Goal: Communication & Community: Answer question/provide support

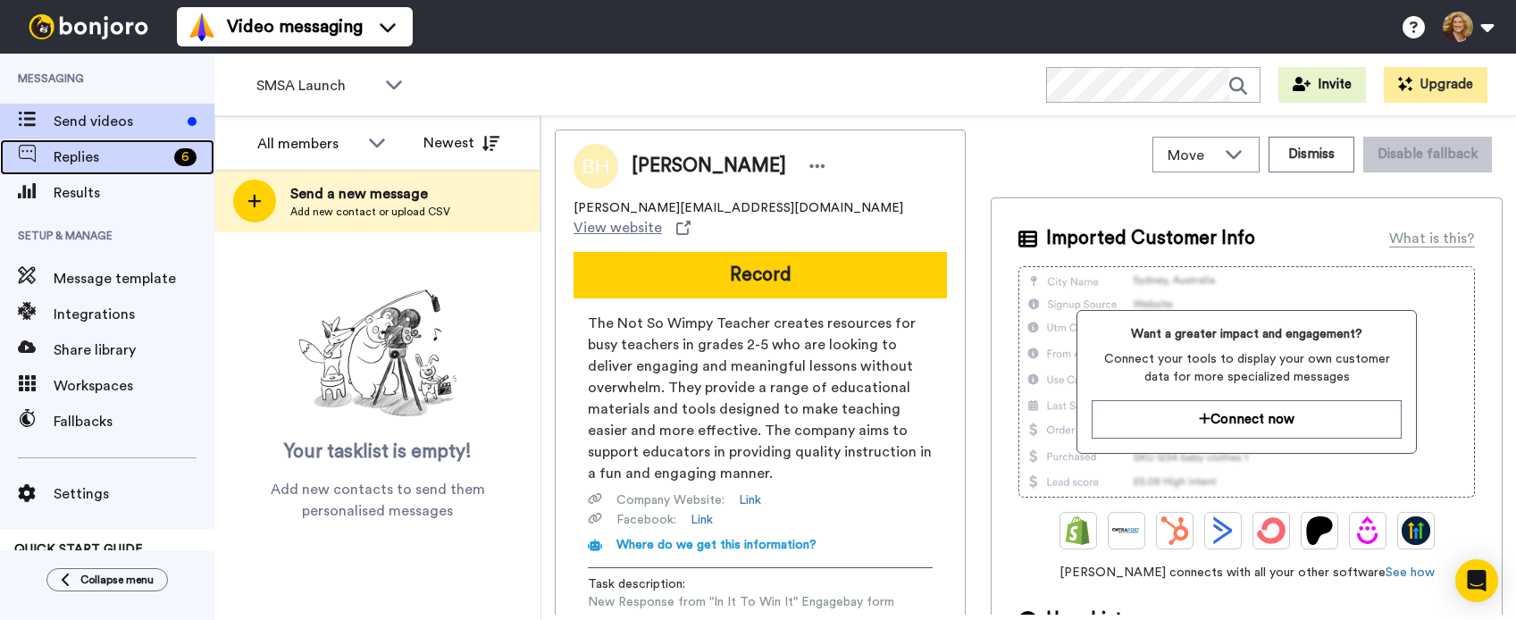
click at [96, 155] on span "Replies" at bounding box center [110, 156] width 113 height 21
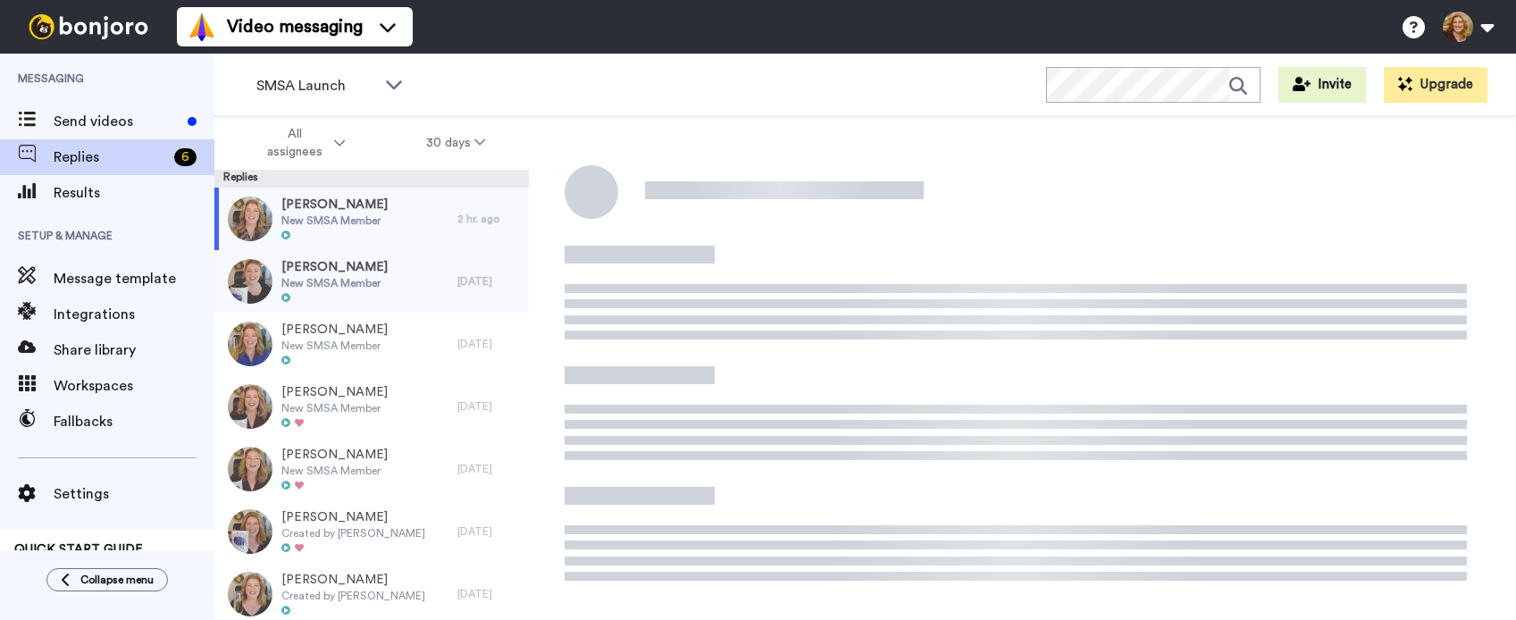
scroll to position [165, 0]
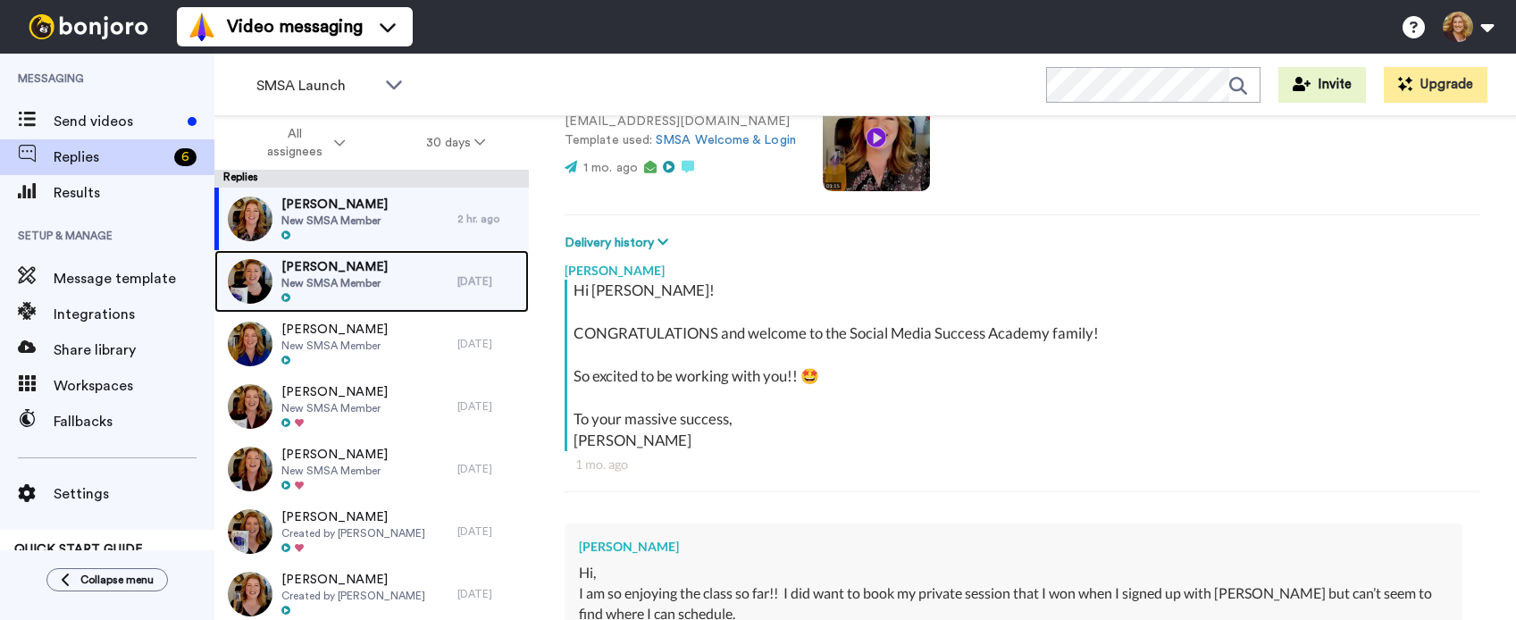
click at [388, 269] on span "Maria Stefanopoulos" at bounding box center [334, 267] width 106 height 18
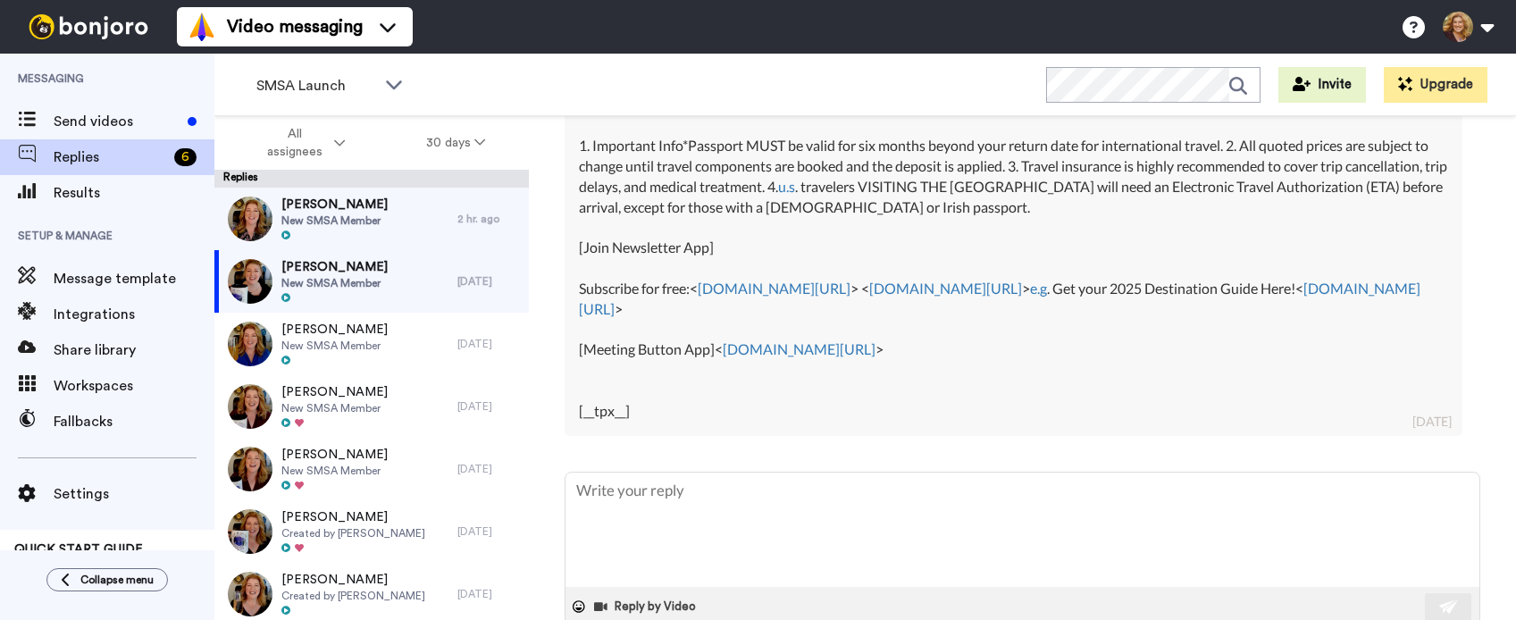
scroll to position [1063, 0]
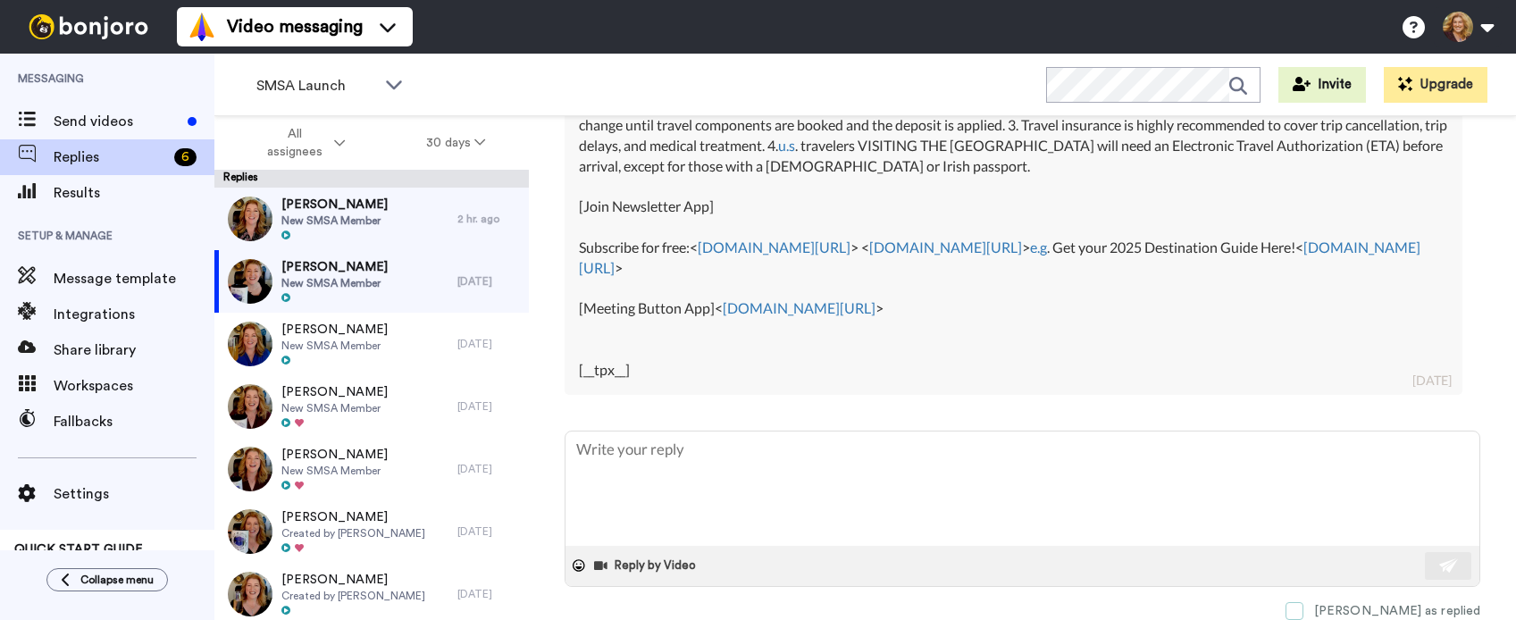
click at [1303, 609] on span at bounding box center [1294, 611] width 18 height 18
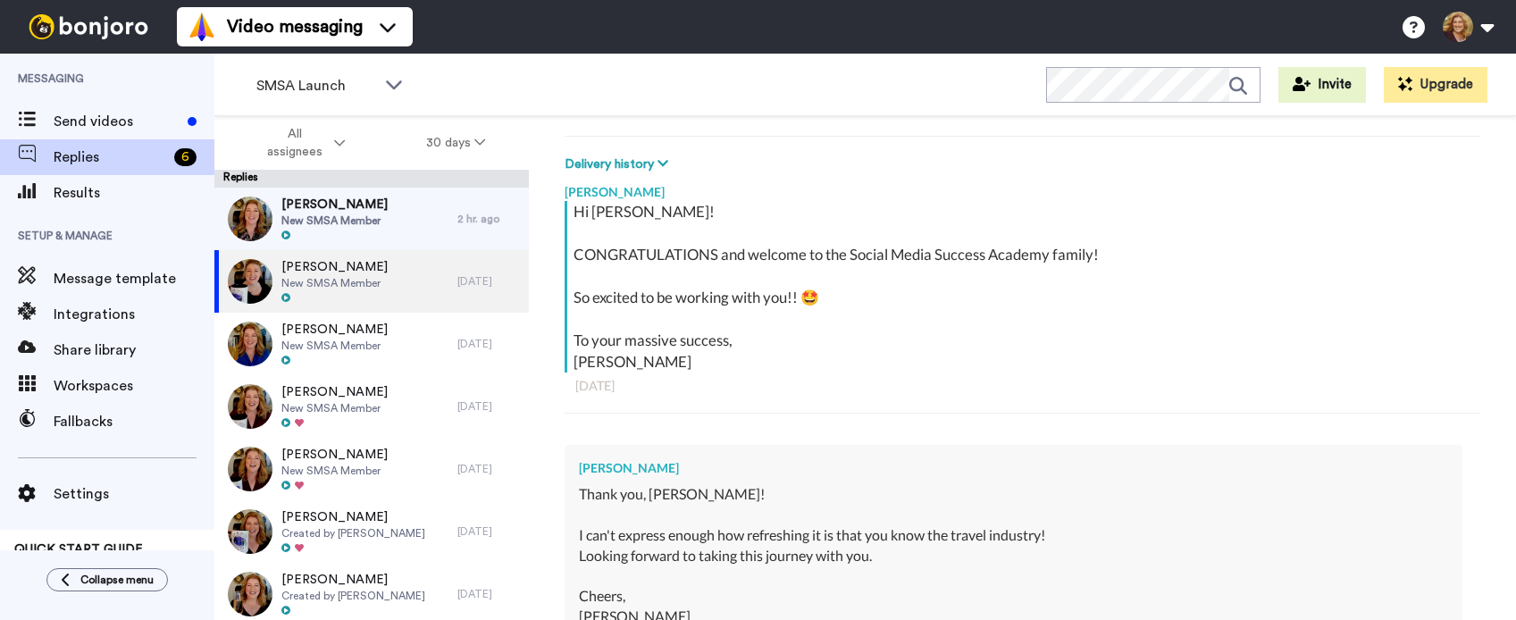
scroll to position [243, 0]
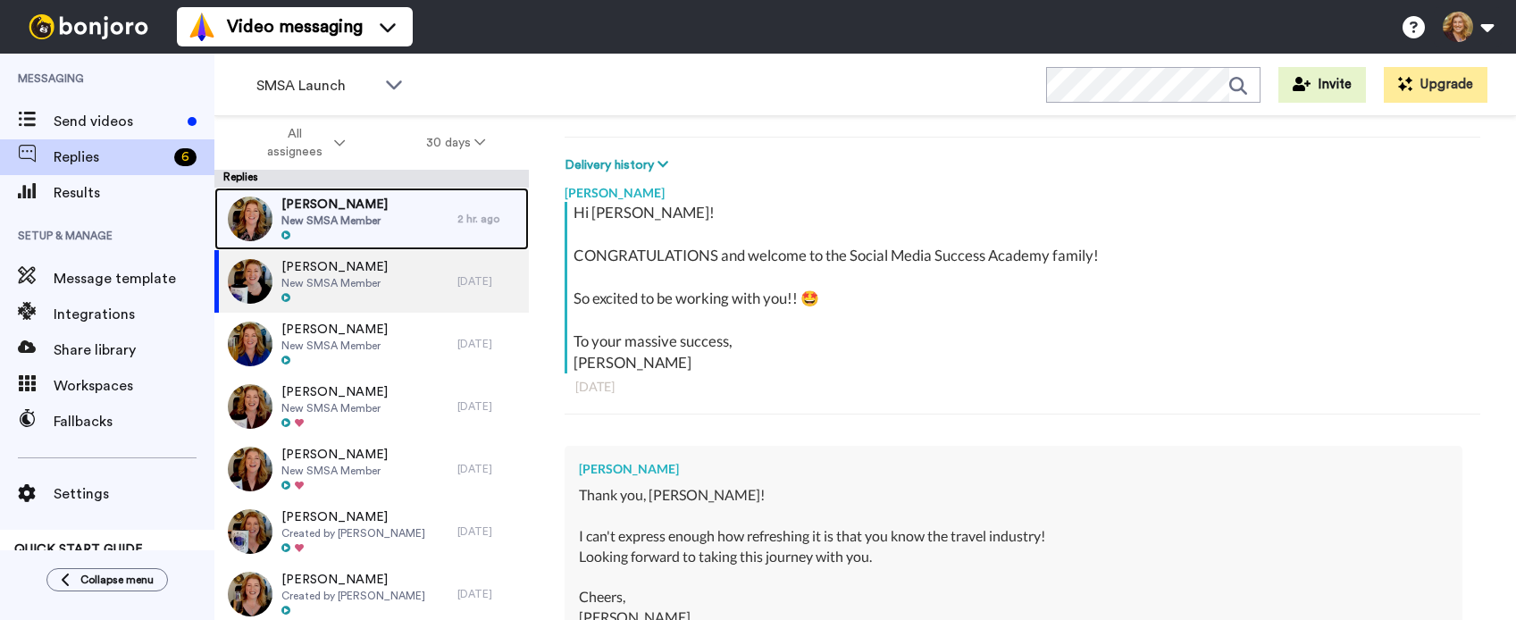
click at [363, 214] on span "New SMSA Member" at bounding box center [334, 220] width 106 height 14
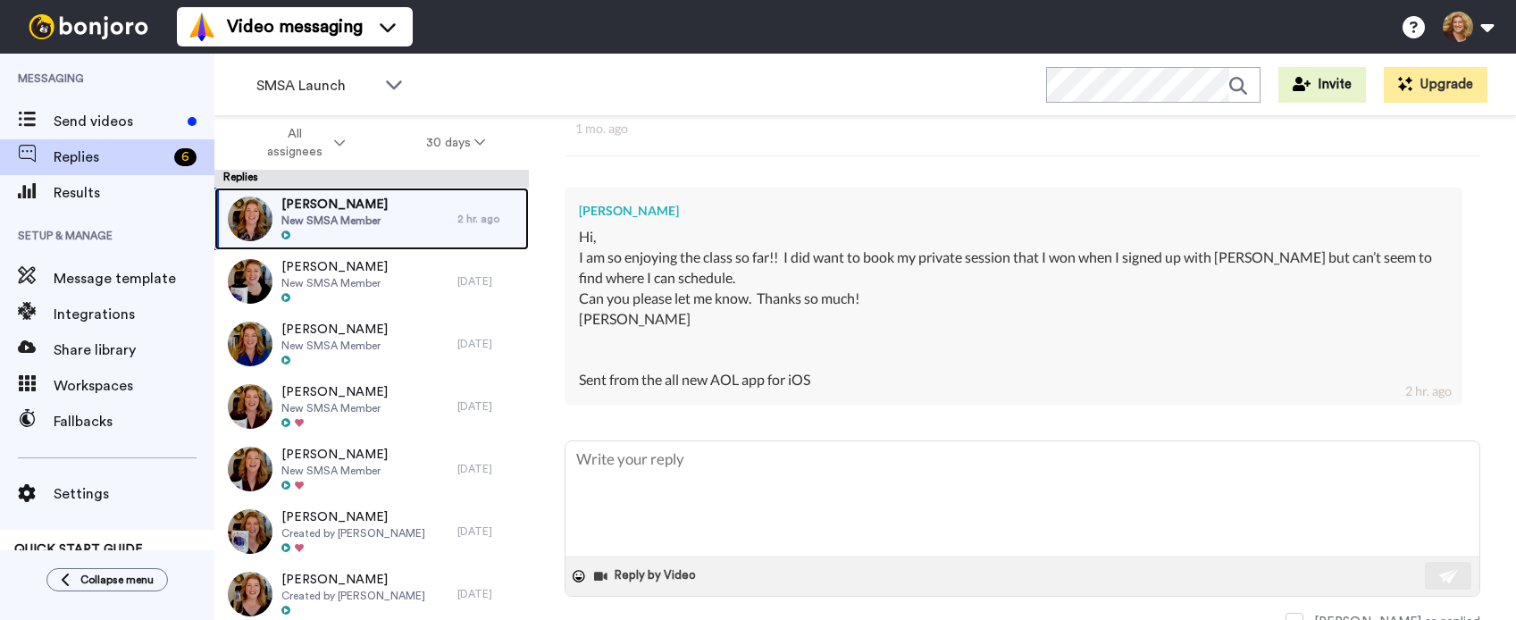
scroll to position [512, 0]
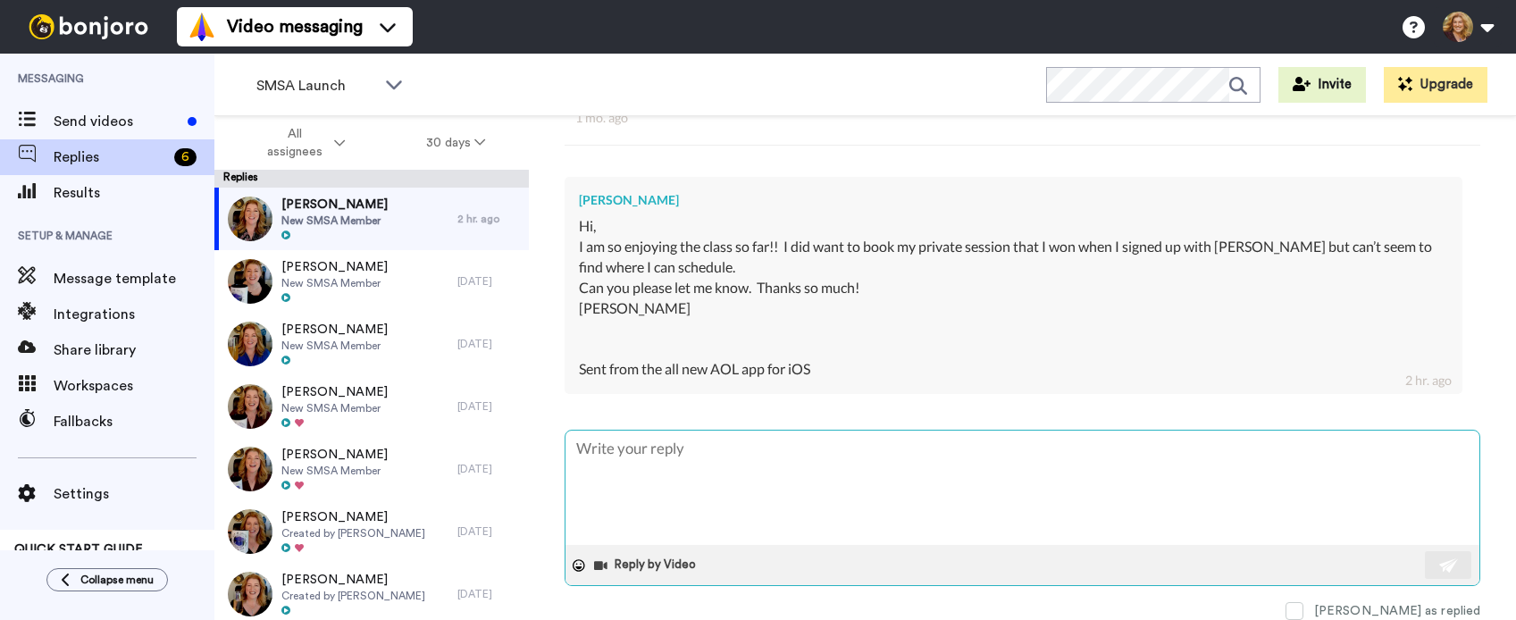
click at [714, 464] on textarea at bounding box center [1022, 487] width 914 height 114
type textarea "x"
type textarea "H"
type textarea "x"
type textarea "Hel"
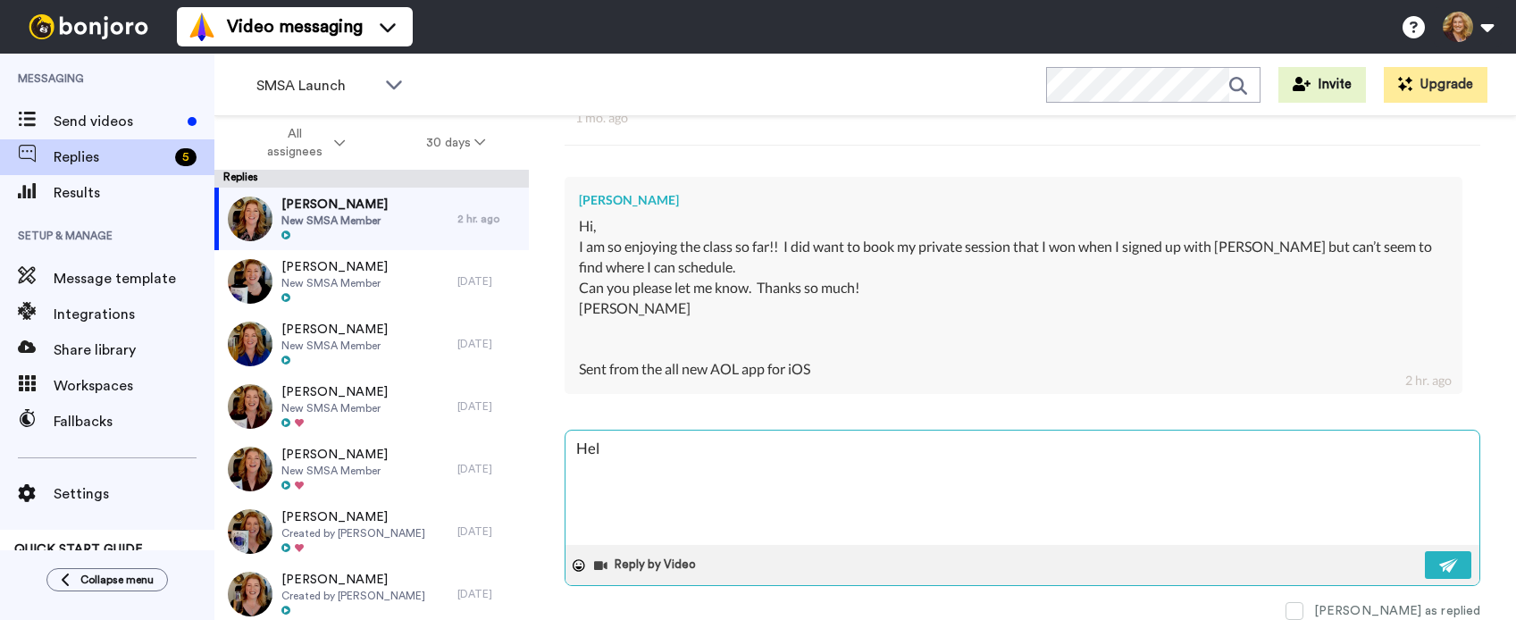
type textarea "x"
type textarea "Hell"
type textarea "x"
type textarea "Hello"
type textarea "x"
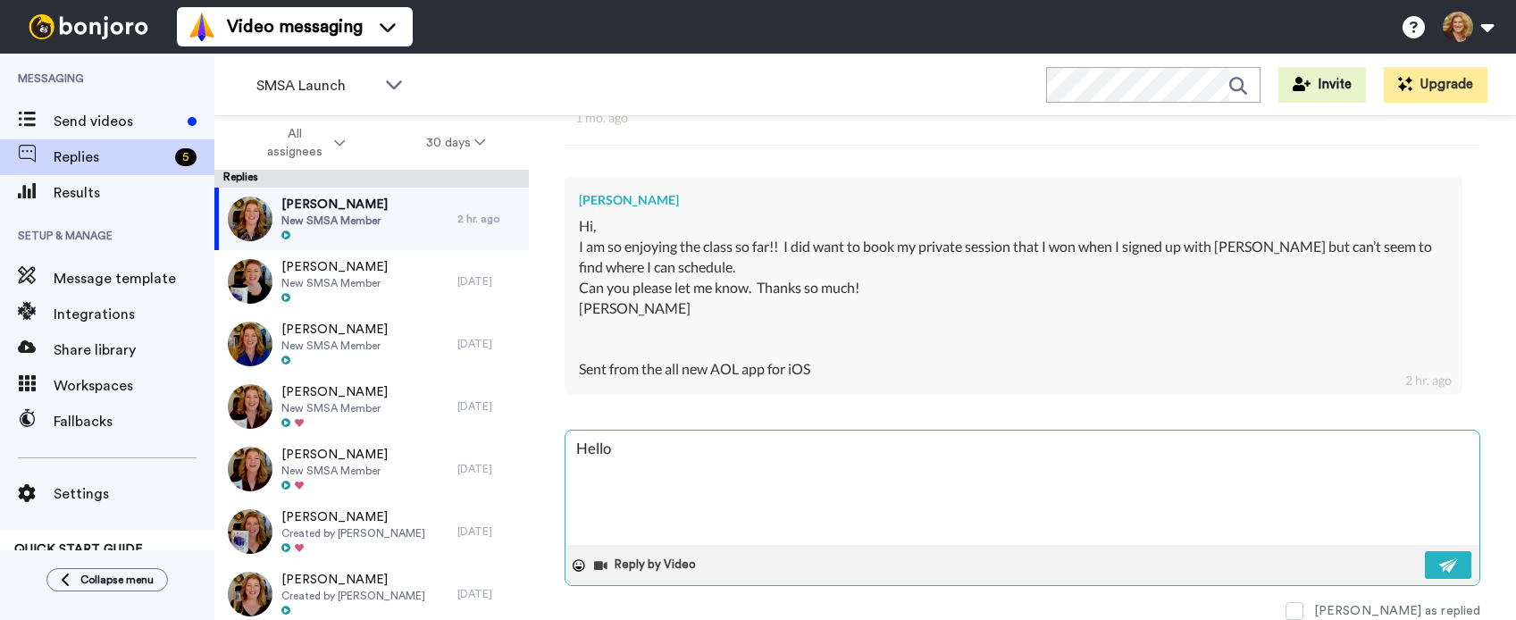
type textarea "Hello!"
type textarea "x"
type textarea "Hello!"
type textarea "x"
type textarea "Hello!"
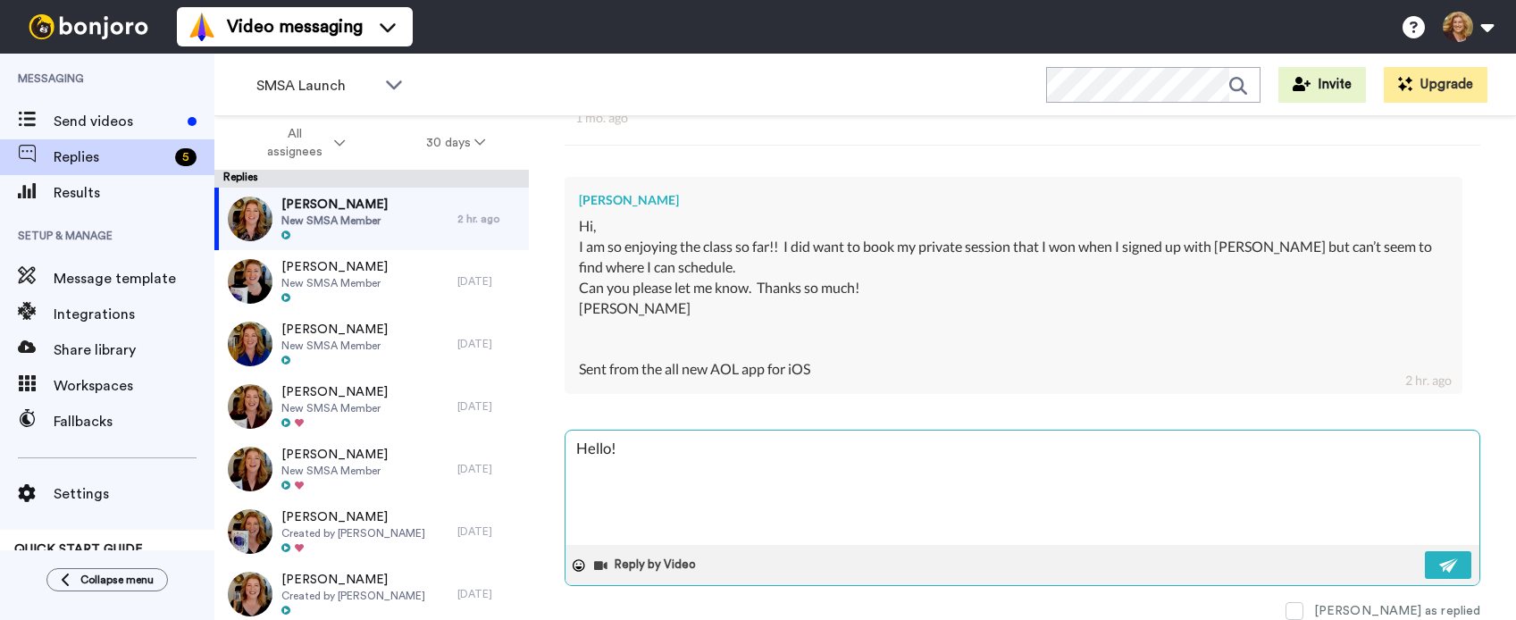
type textarea "x"
type textarea "Hello! Y"
type textarea "x"
type textarea "Hello! You"
type textarea "x"
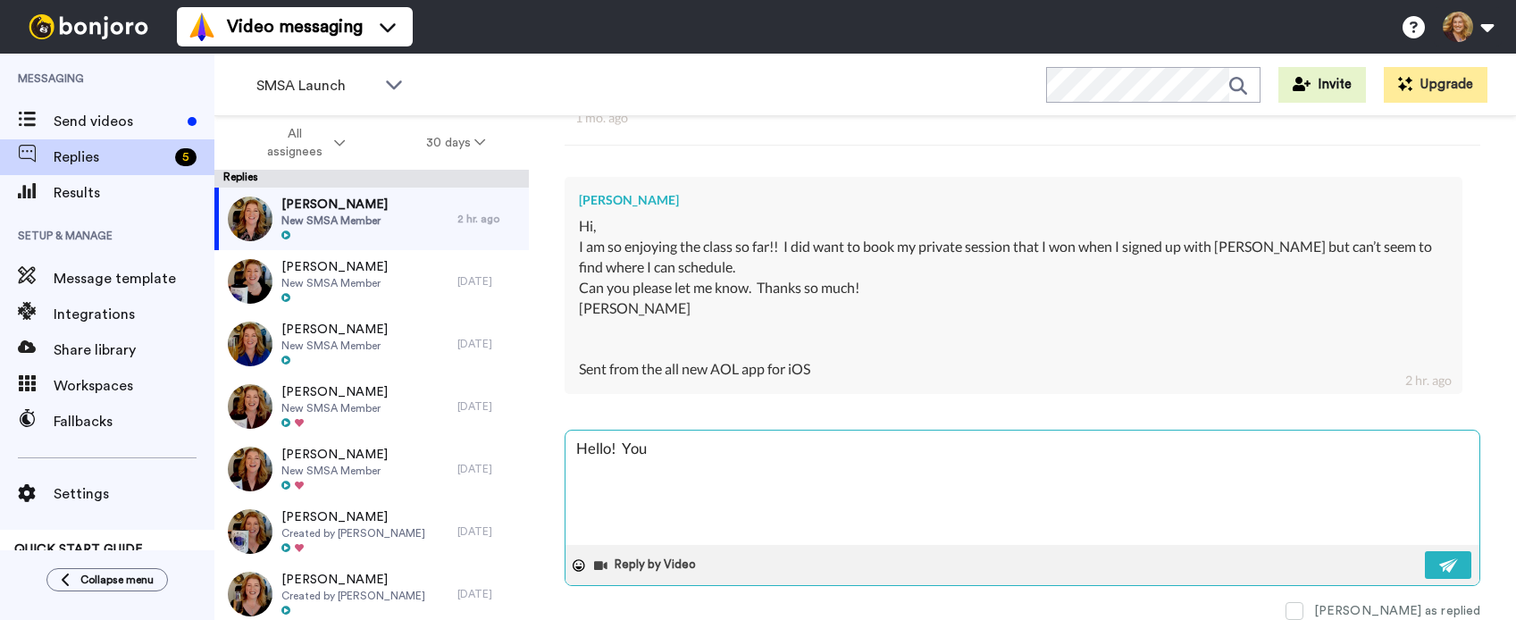
type textarea "Hello! You"
type textarea "x"
type textarea "Hello! You c"
type textarea "x"
type textarea "Hello! You ca"
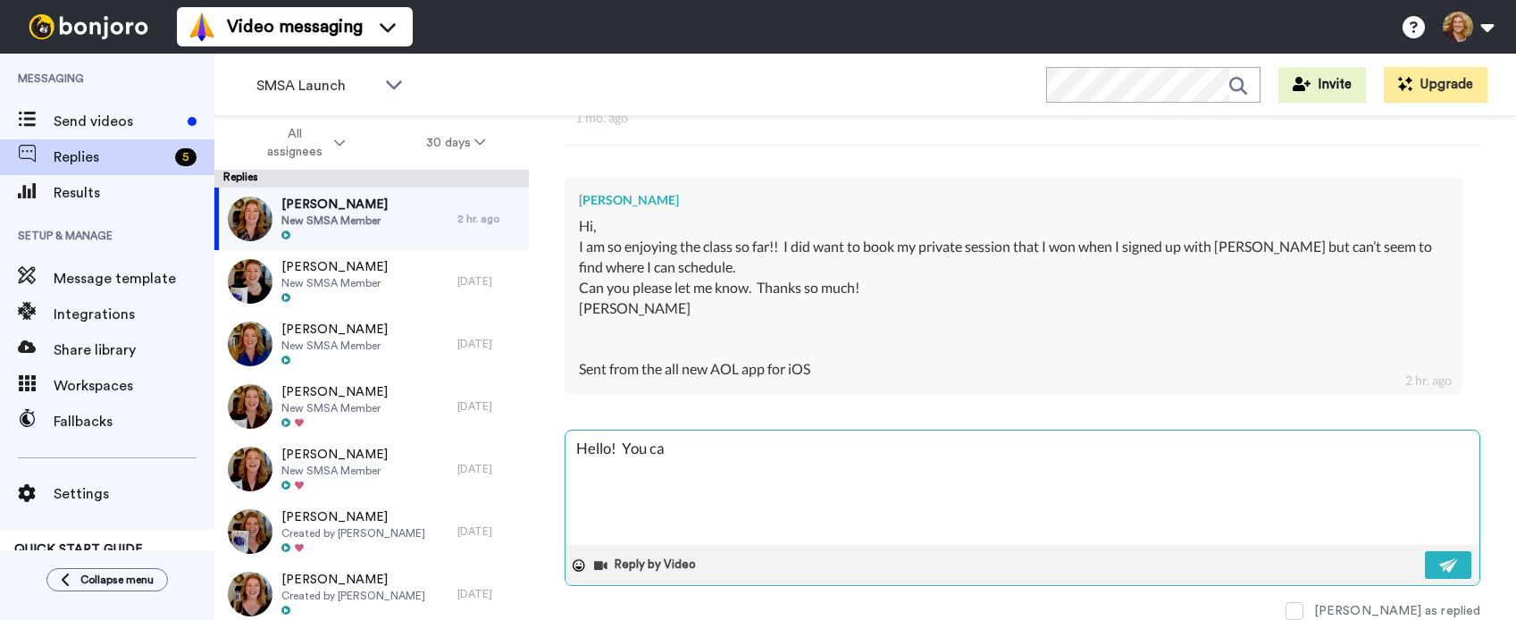
type textarea "x"
type textarea "Hello! You can"
type textarea "x"
type textarea "Hello! You can"
type textarea "x"
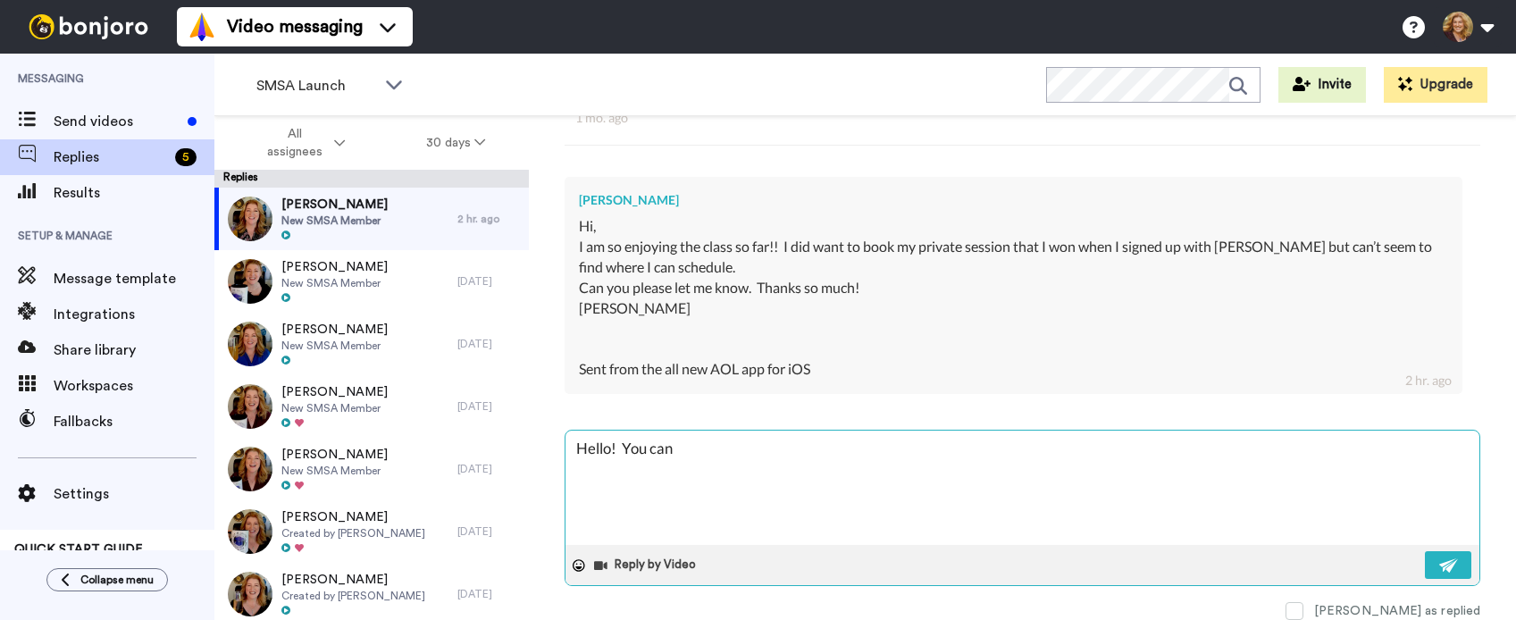
type textarea "Hello! You can g"
type textarea "x"
type textarea "Hello! You can gr"
type textarea "x"
type textarea "Hello! You can gra"
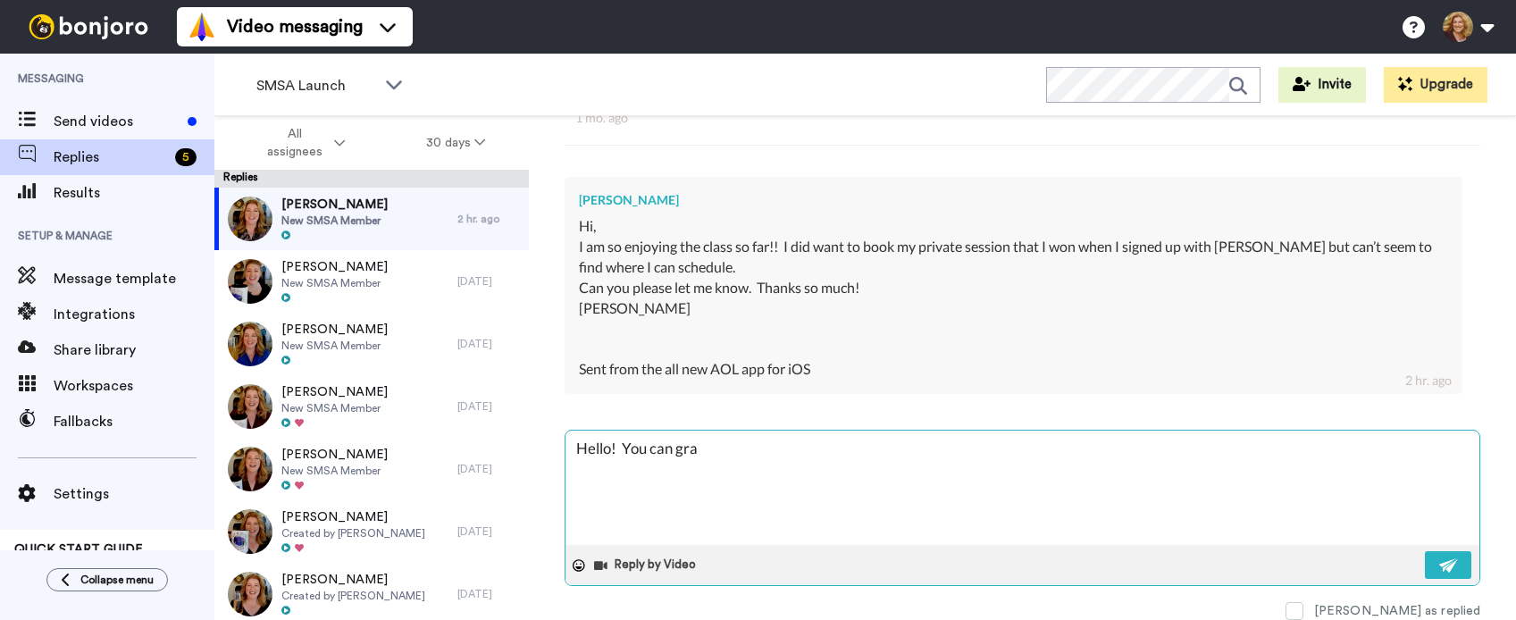
type textarea "x"
type textarea "Hello! You can grab"
type textarea "x"
type textarea "Hello! You can grab"
type textarea "x"
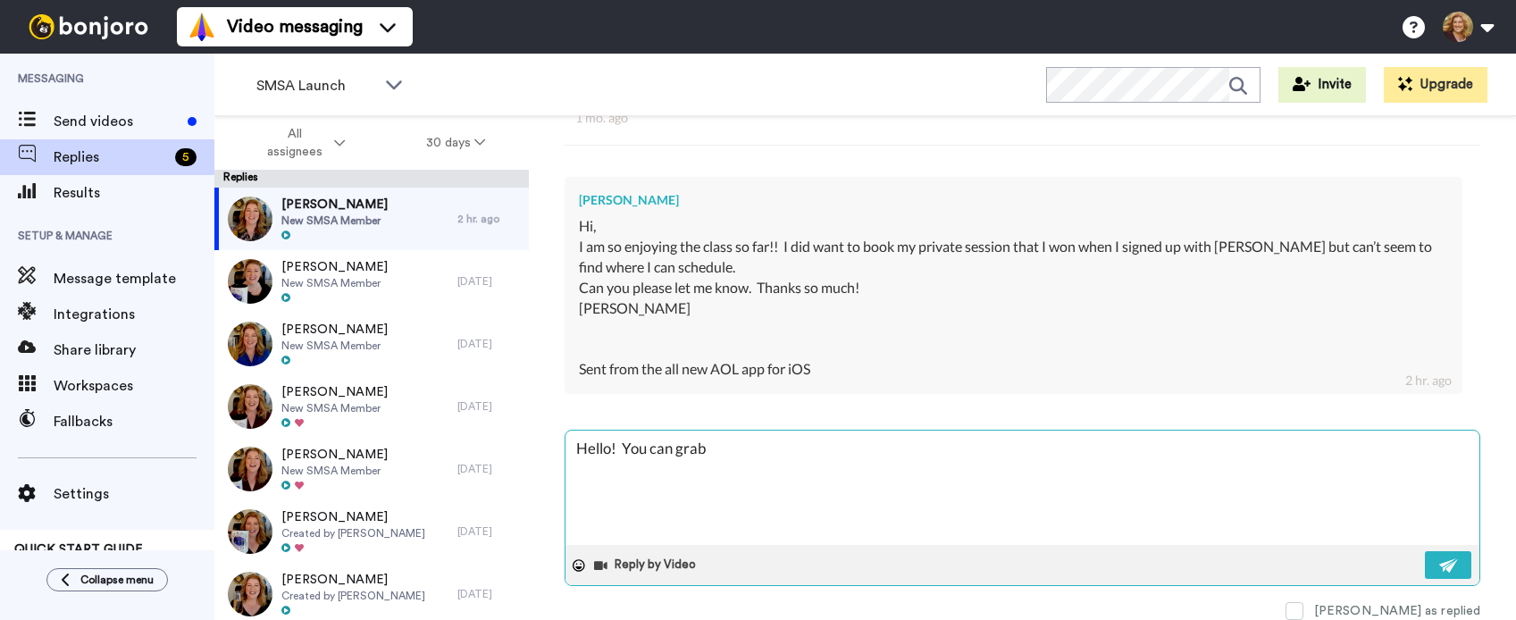
type textarea "Hello! You can grab y"
type textarea "x"
type textarea "Hello! You can grab yo"
type textarea "x"
type textarea "Hello! You can grab you"
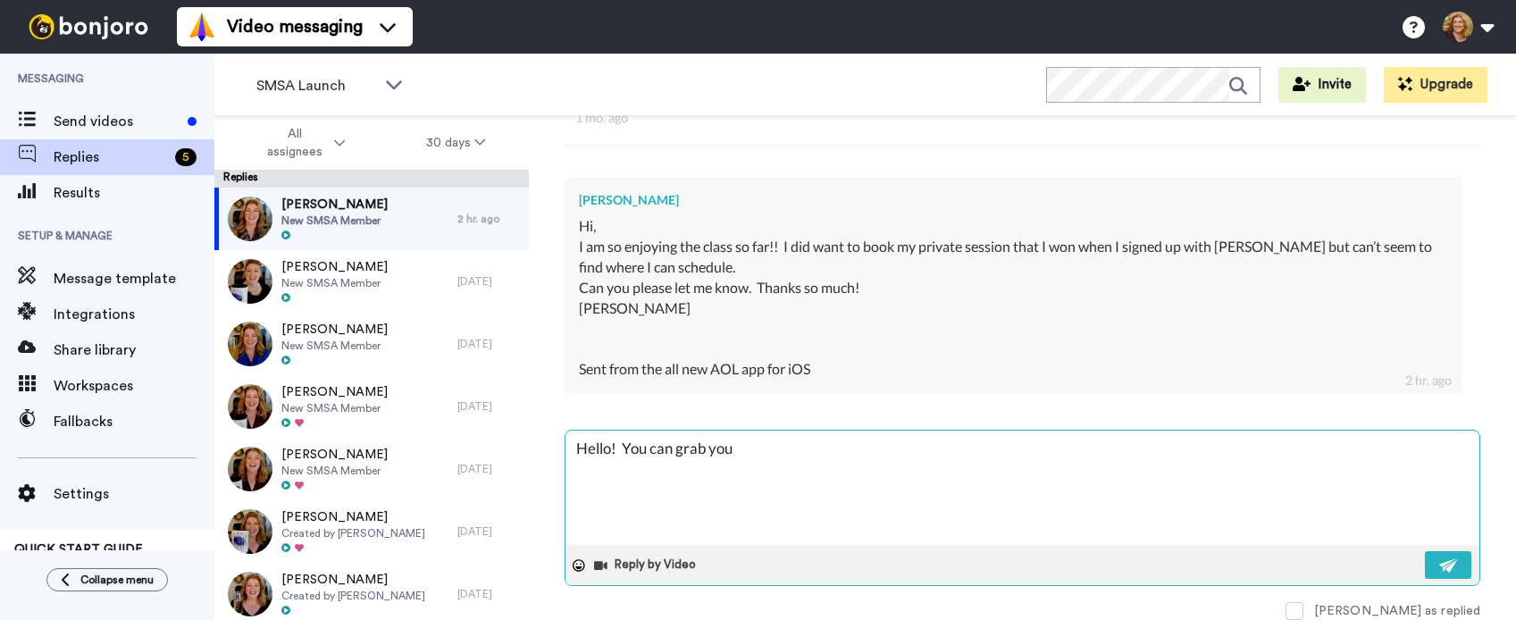
type textarea "x"
type textarea "Hello! You can grab your"
type textarea "x"
type textarea "Hello! You can grab your"
type textarea "x"
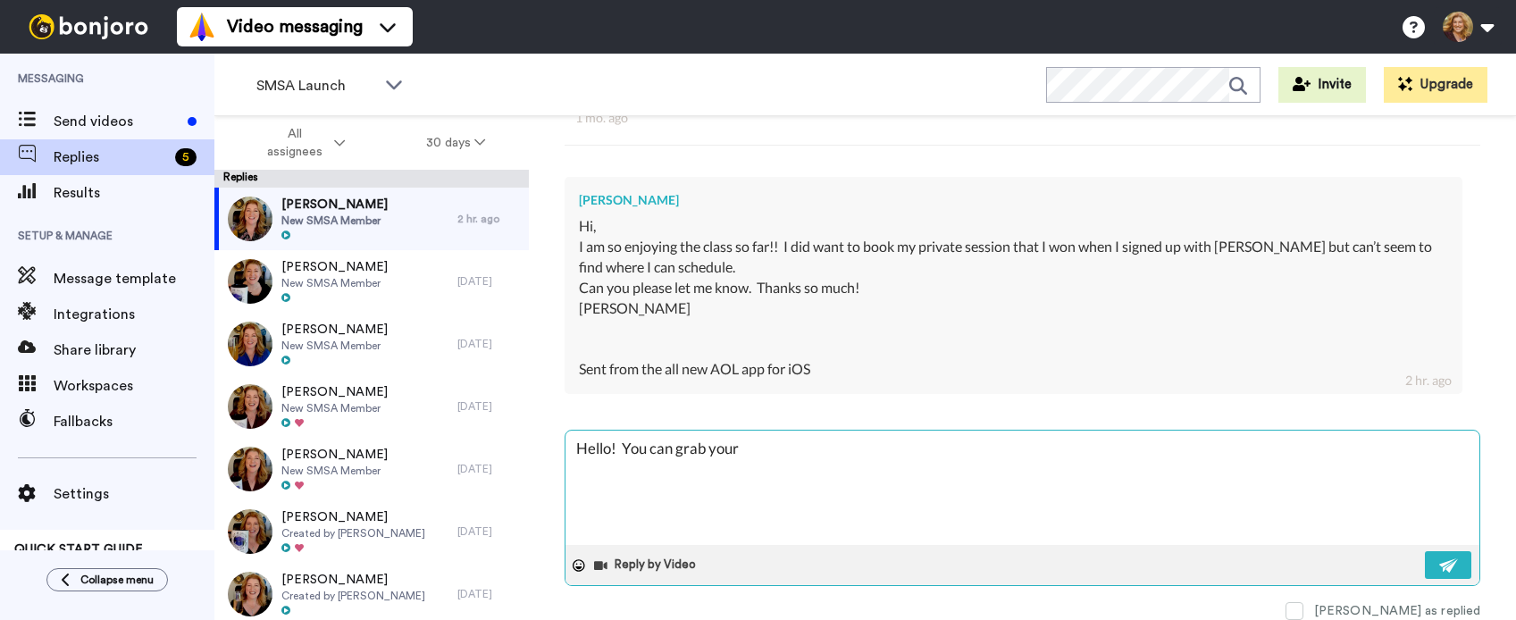
type textarea "Hello! You can grab your p"
type textarea "x"
type textarea "Hello! You can grab your pe"
type textarea "x"
type textarea "Hello! You can grab your p"
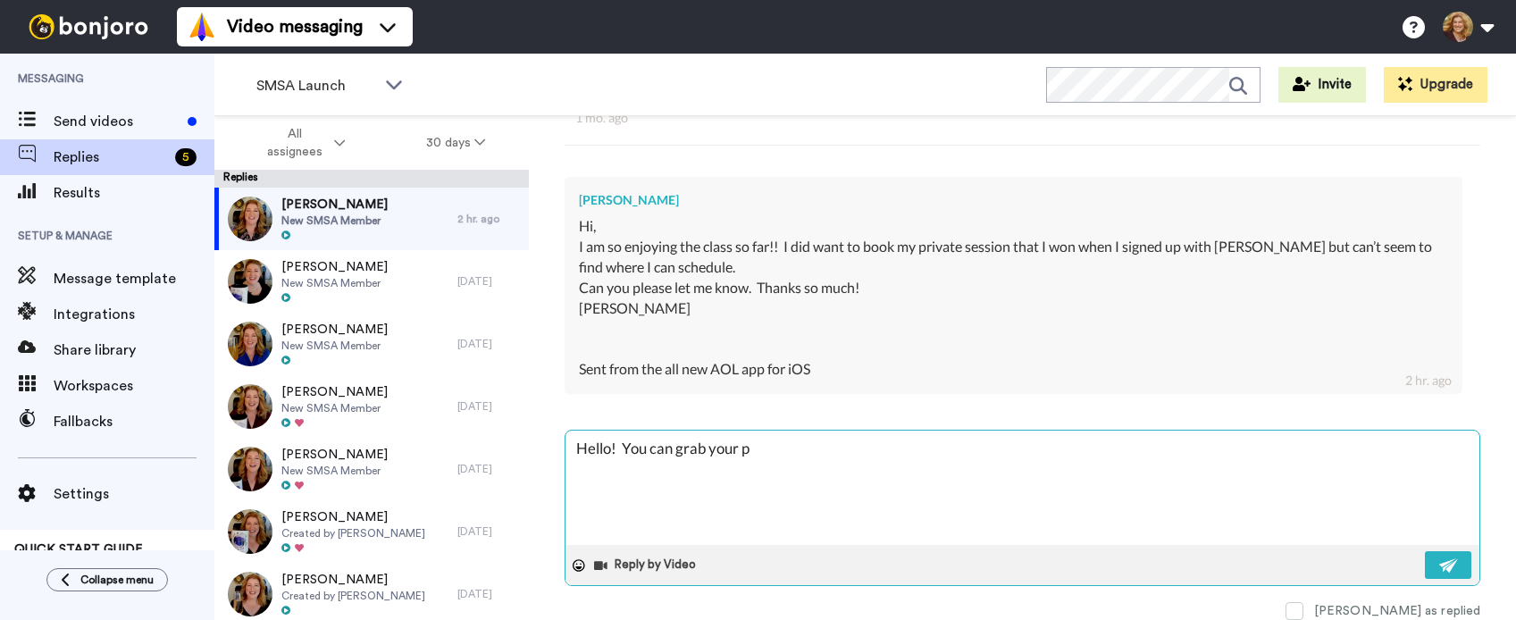
type textarea "x"
type textarea "Hello! You can grab your"
type textarea "x"
type textarea "Hello! You can grab your 1"
type textarea "x"
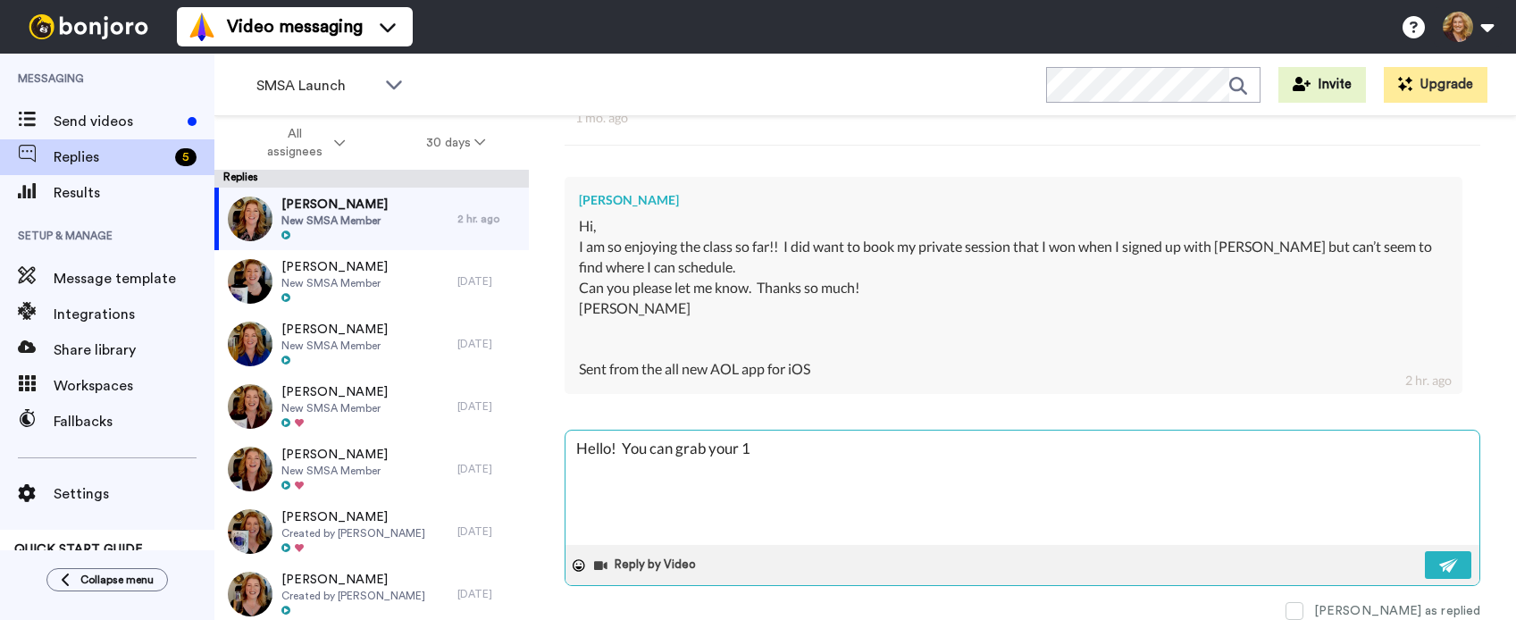
type textarea "Hello! You can grab your 1:"
type textarea "x"
type textarea "Hello! You can grab your 1:1"
type textarea "x"
type textarea "Hello! You can grab your 1:1"
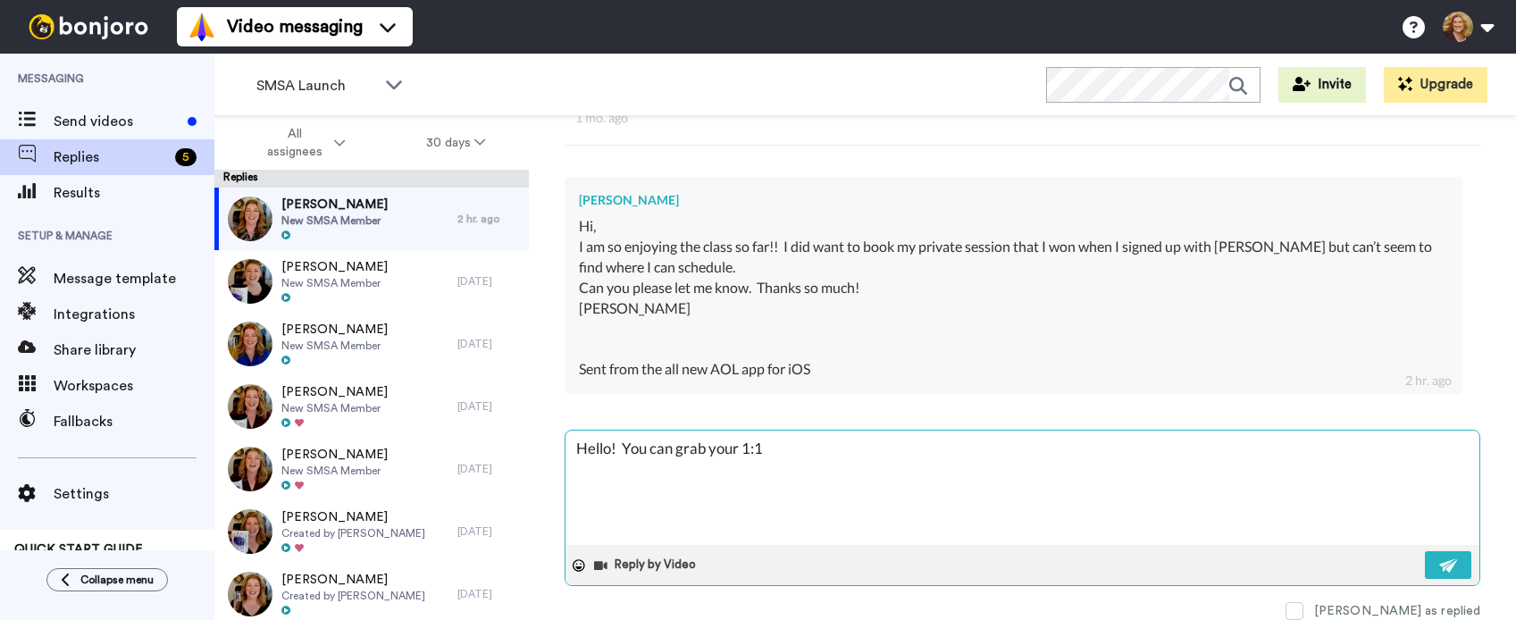
type textarea "x"
type textarea "Hello! You can grab your 1:1 s"
type textarea "x"
type textarea "Hello! You can grab your 1:1 se"
type textarea "x"
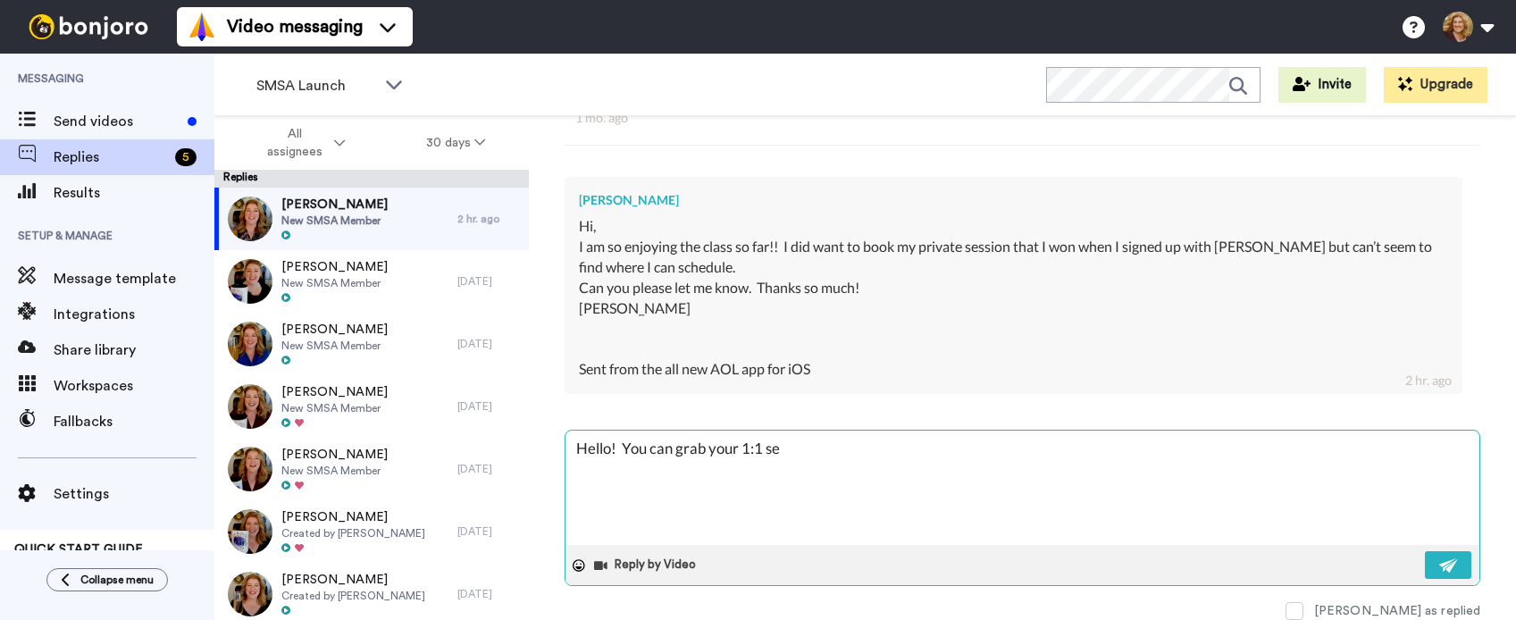
type textarea "Hello! You can grab your 1:1 ses"
type textarea "x"
type textarea "Hello! You can grab your 1:1 sess"
type textarea "x"
type textarea "Hello! You can grab your 1:1 sessi"
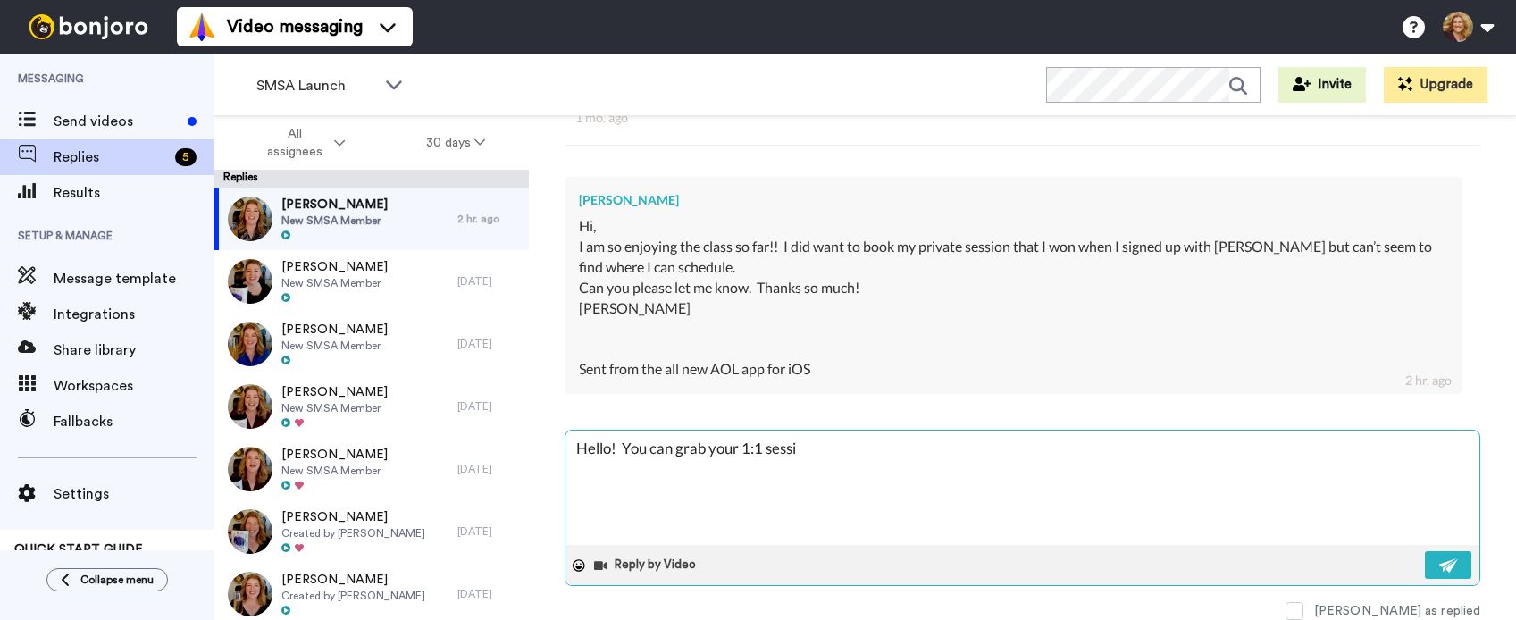
type textarea "x"
type textarea "Hello! You can grab your 1:1 sessio"
type textarea "x"
type textarea "Hello! You can grab your 1:1 session"
type textarea "x"
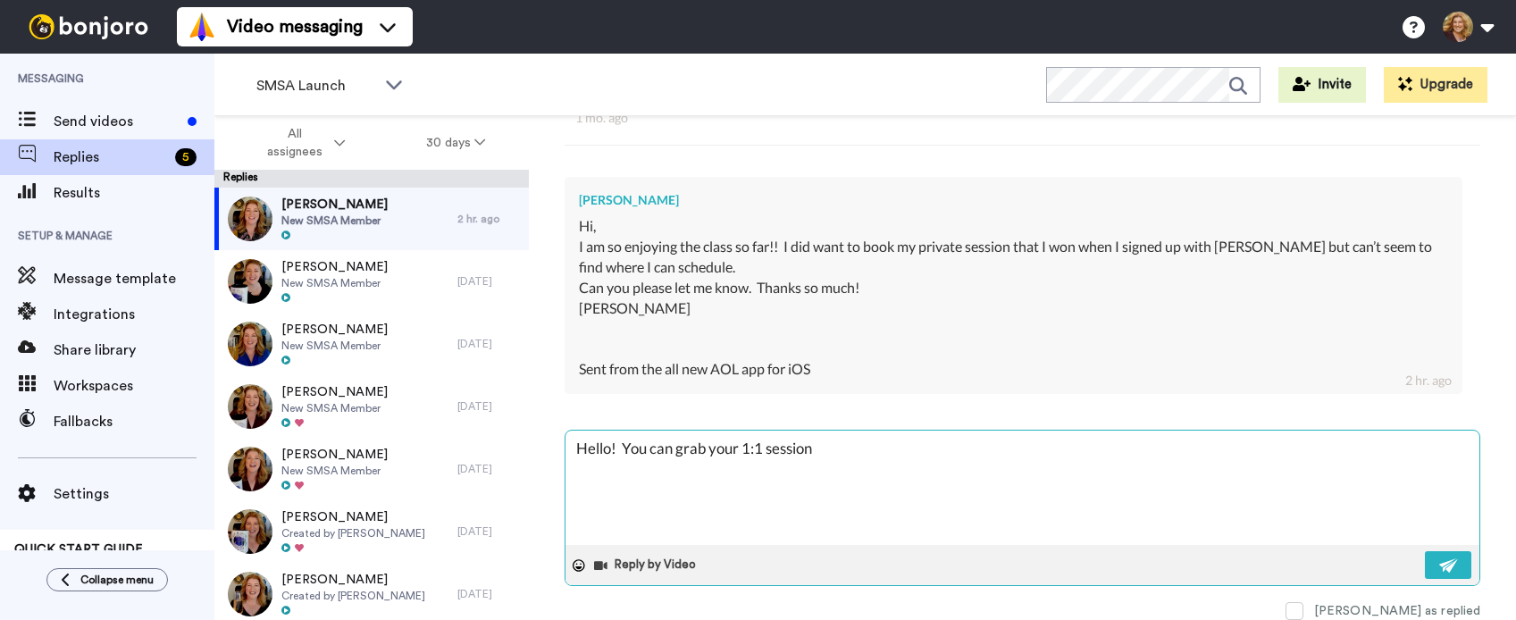
type textarea "Hello! You can grab your 1:1 session"
type textarea "x"
type textarea "Hello! You can grab your 1:1 session h"
type textarea "x"
type textarea "Hello! You can grab your 1:1 session he"
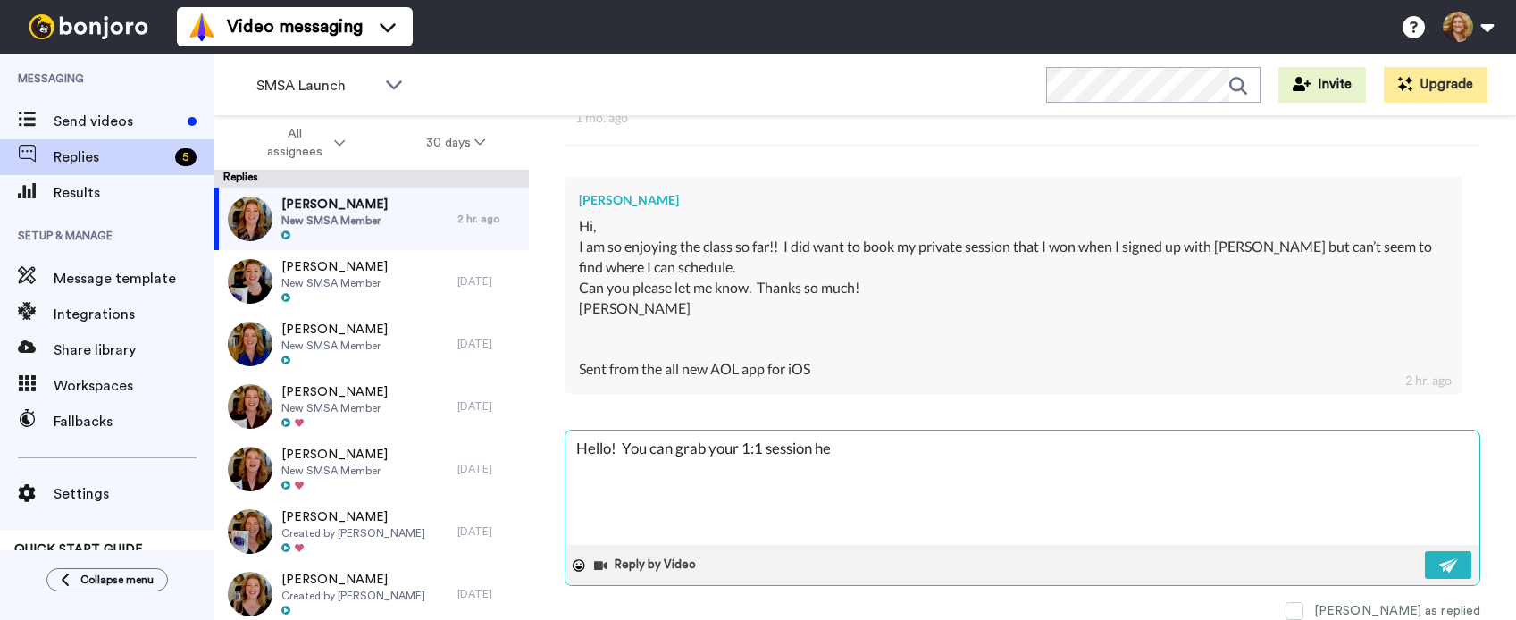
type textarea "x"
type textarea "Hello! You can grab your 1:1 session her"
type textarea "x"
type textarea "Hello! You can grab your 1:1 session here"
type textarea "x"
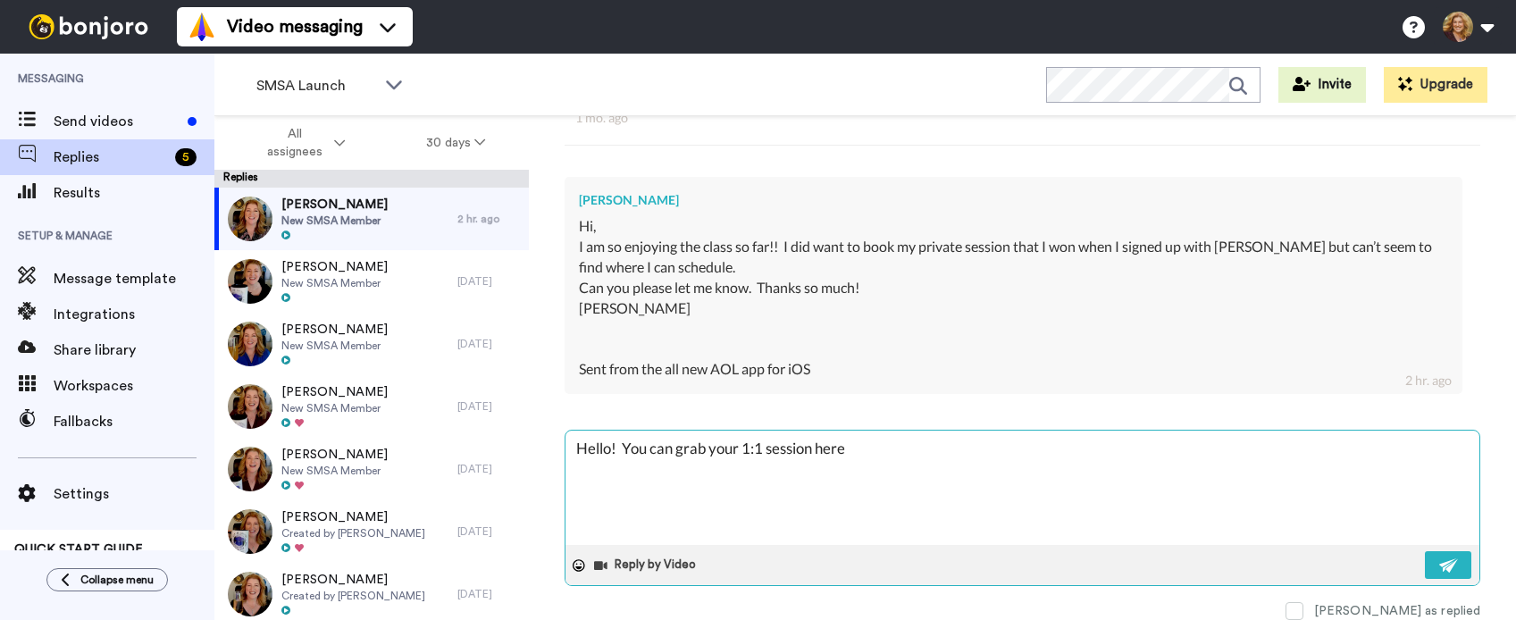
type textarea "Hello! You can grab your 1:1 session here:"
type textarea "x"
type textarea "Hello! You can grab your 1:1 session here:"
type textarea "x"
type textarea "Hello! You can grab your 1:1 session here:"
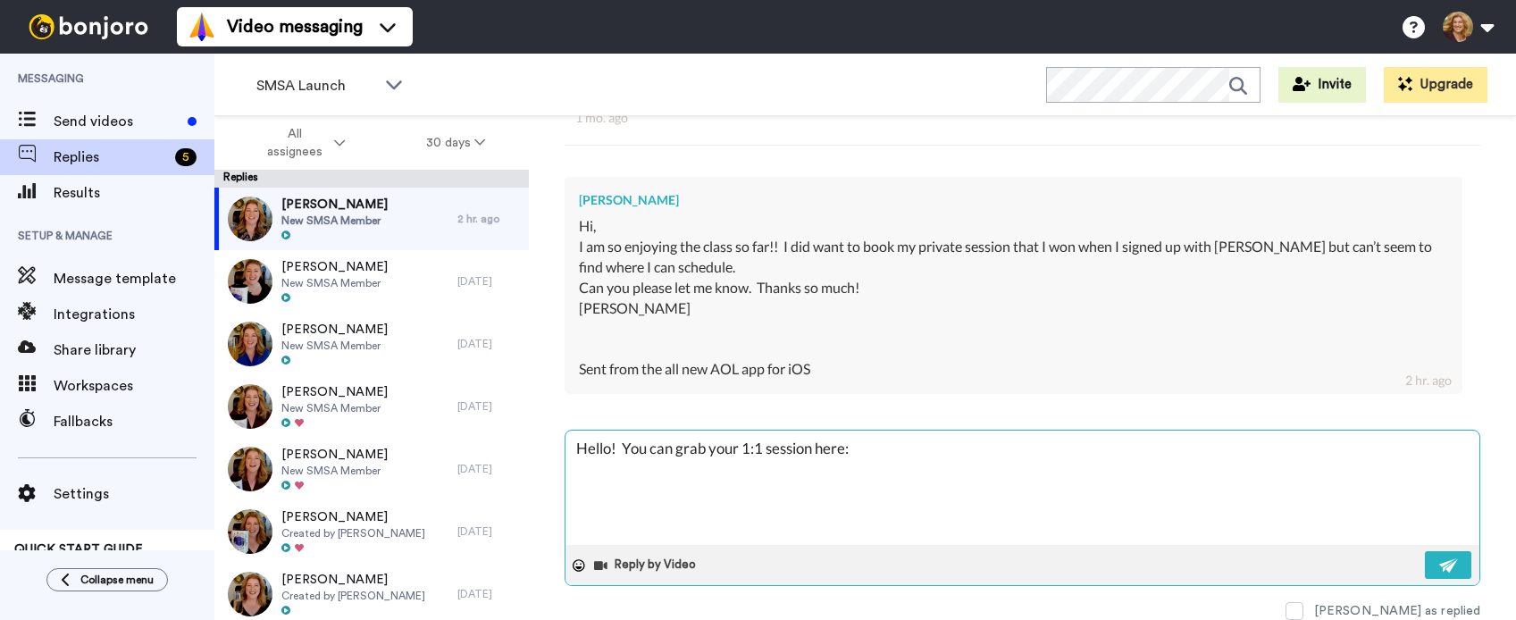
type textarea "x"
type textarea "Hello! You can grab your 1:1 session here: C"
type textarea "x"
type textarea "Hello! You can grab your 1:1 session here: Co"
type textarea "x"
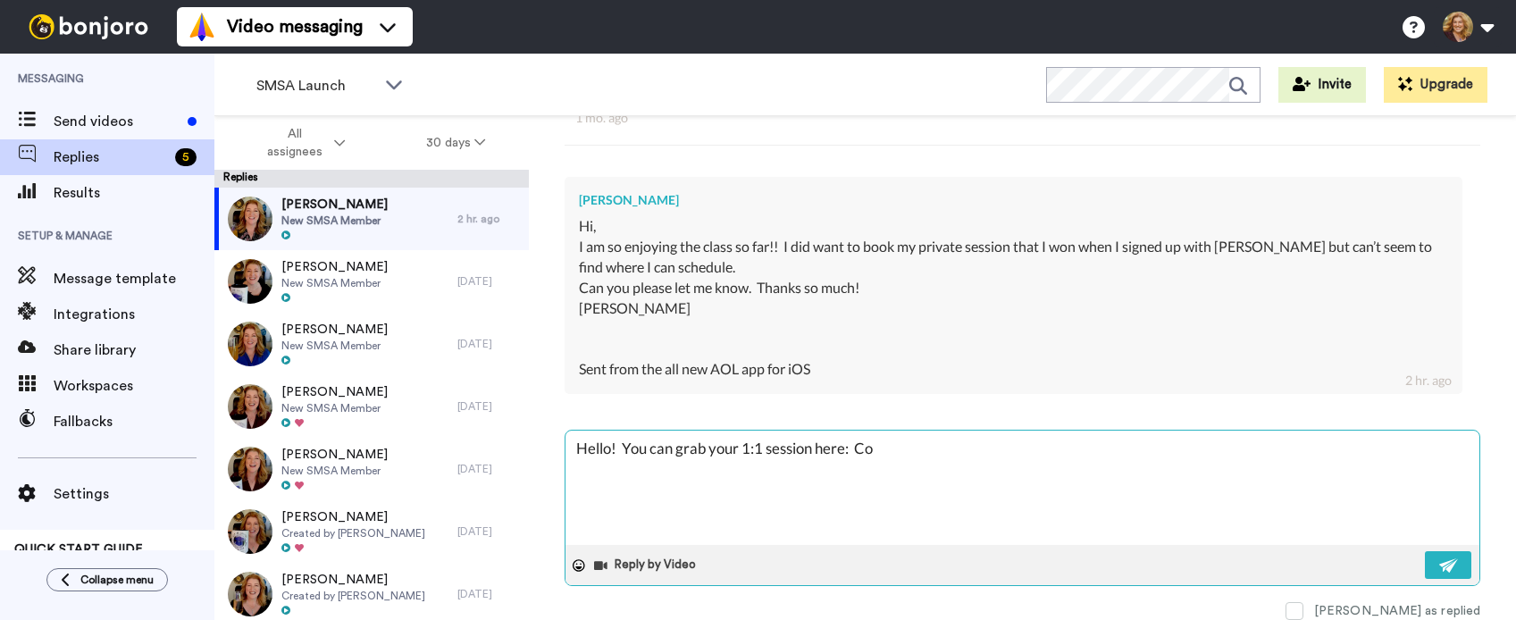
type textarea "Hello! You can grab your 1:1 session here: Con"
type textarea "x"
type textarea "Hello! You can grab your 1:1 session here: Conn"
type textarea "x"
type textarea "Hello! You can grab your 1:1 session here: Conne"
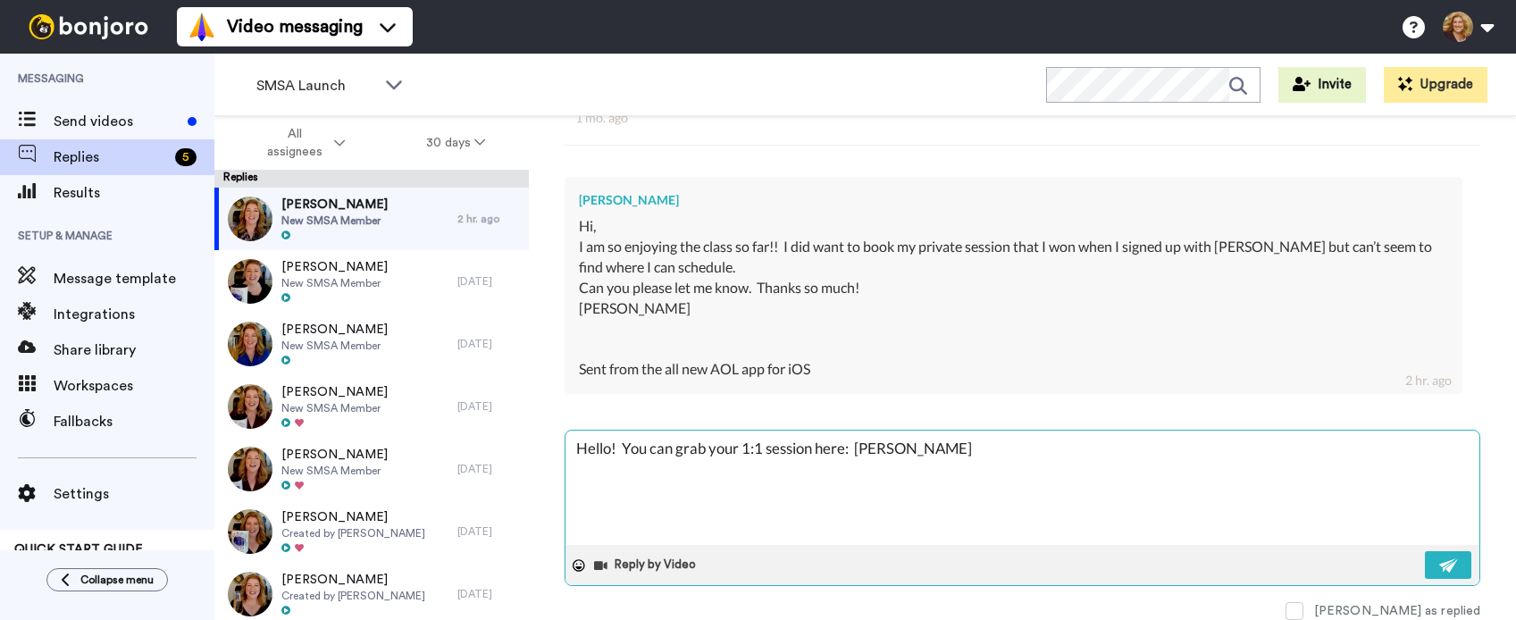
type textarea "x"
type textarea "Hello! You can grab your 1:1 session here: Connet"
type textarea "x"
type textarea "Hello! You can grab your 1:1 session here: Connec"
type textarea "x"
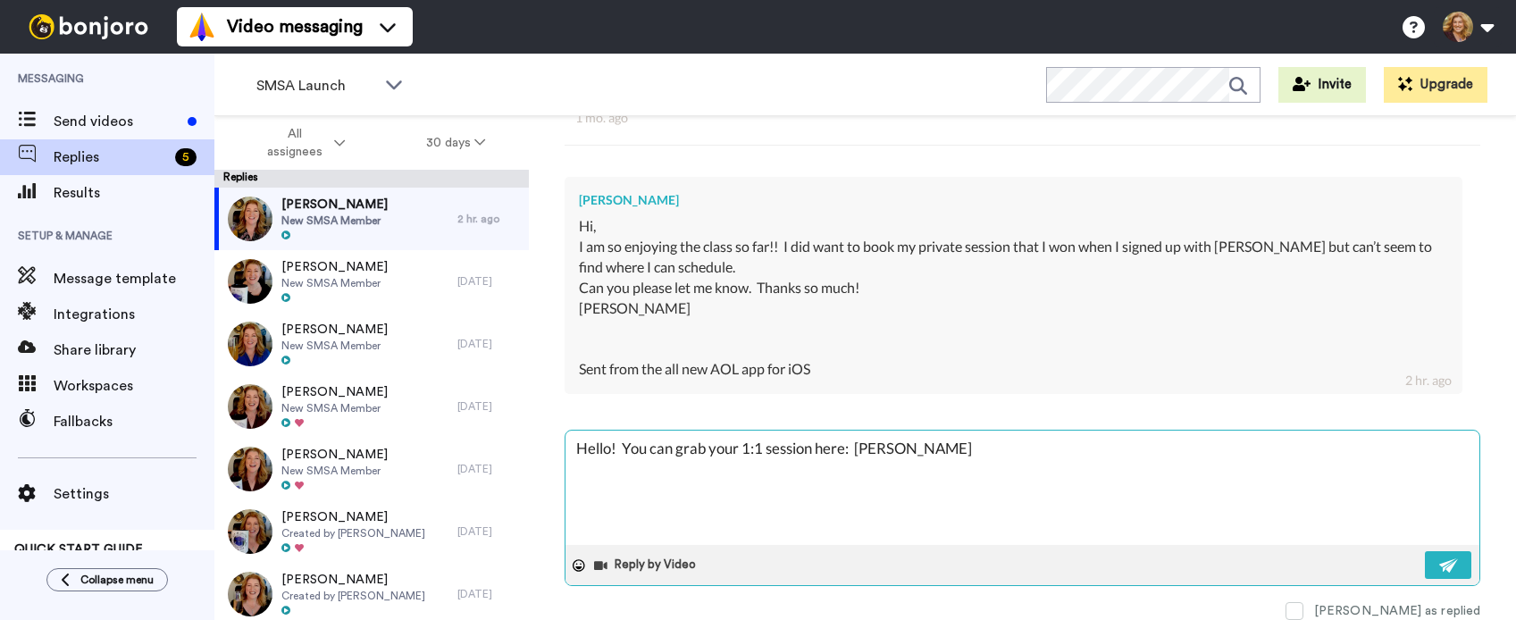
type textarea "Hello! You can grab your 1:1 session here: Connect"
type textarea "x"
type textarea "Hello! You can grab your 1:1 session here: Connect."
type textarea "x"
type textarea "Hello! You can grab your 1:1 session here: Connect."
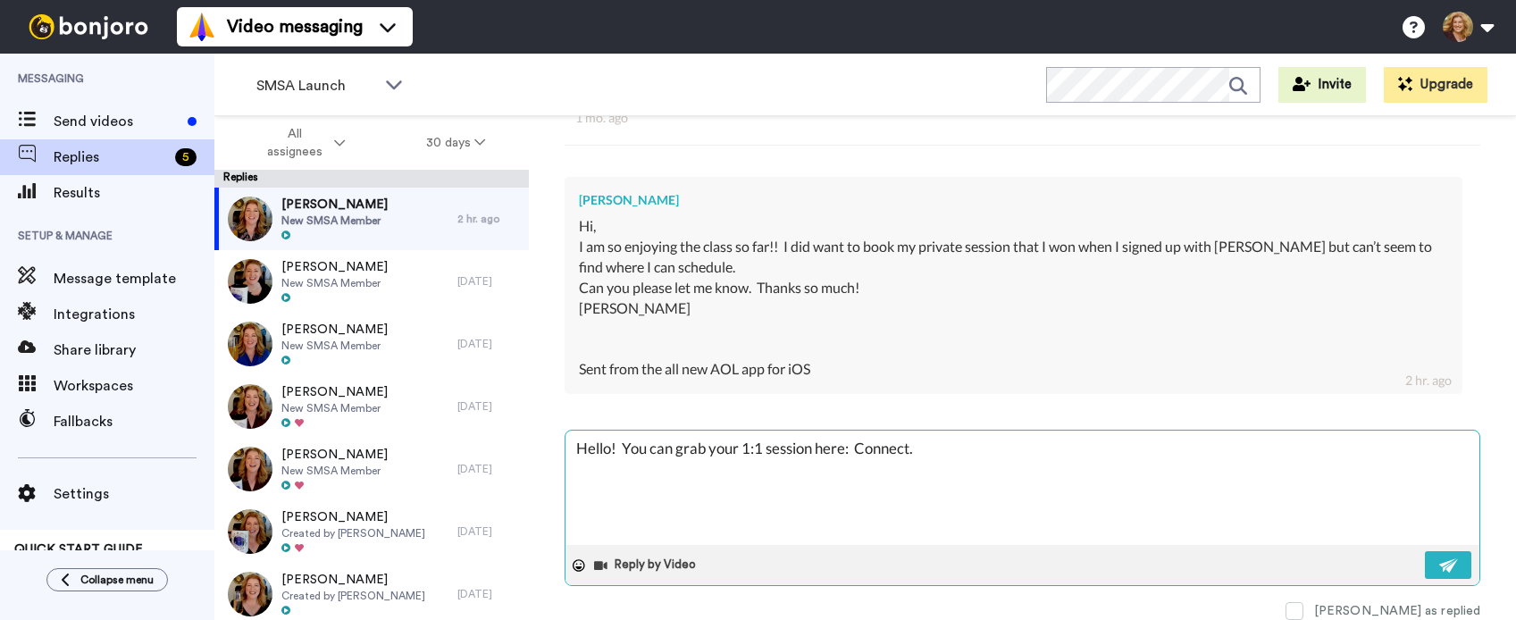
type textarea "x"
type textarea "Hello! You can grab your 1:1 session here: Connect."
type textarea "x"
type textarea "Hello! You can grab your 1:1 session here: Connect.A"
type textarea "x"
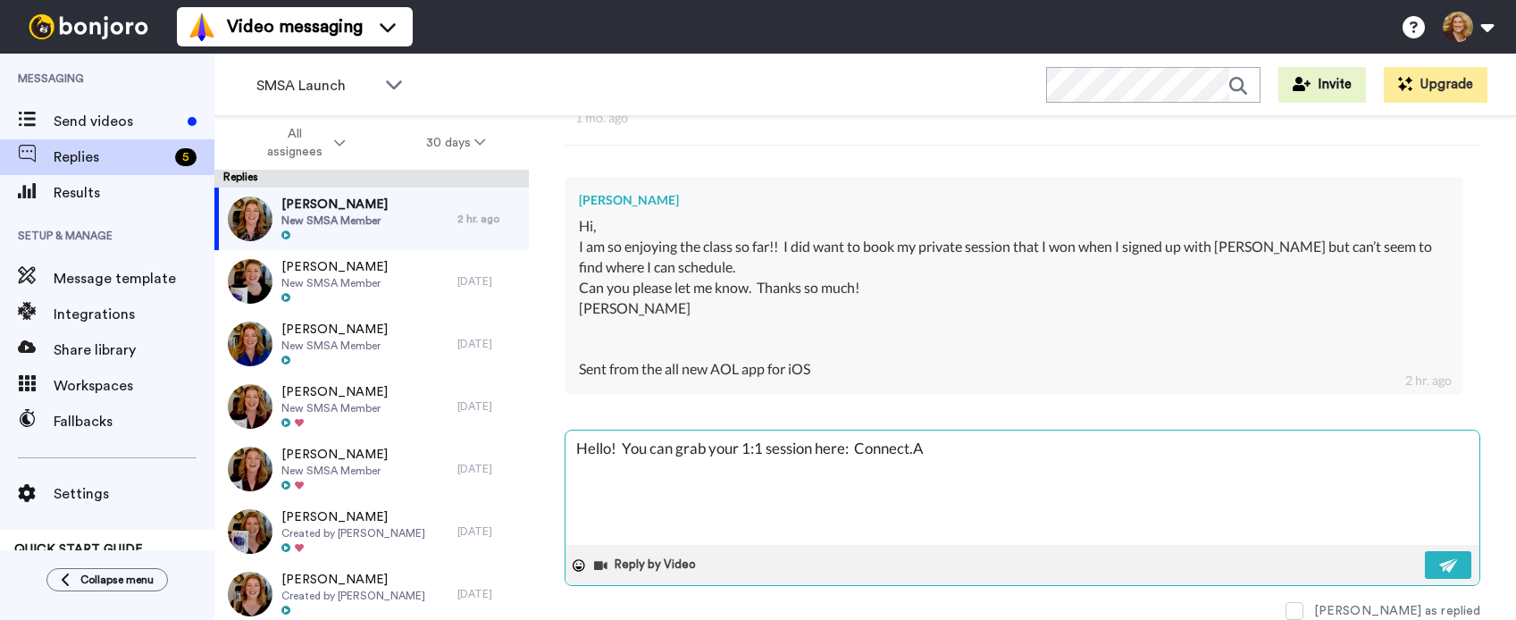
type textarea "Hello! You can grab your 1:1 session here: Connect.Am"
type textarea "x"
type textarea "Hello! You can grab your 1:1 session here: Connect.Amp"
type textarea "x"
type textarea "Hello! You can grab your 1:1 session here: Connect.AmpU"
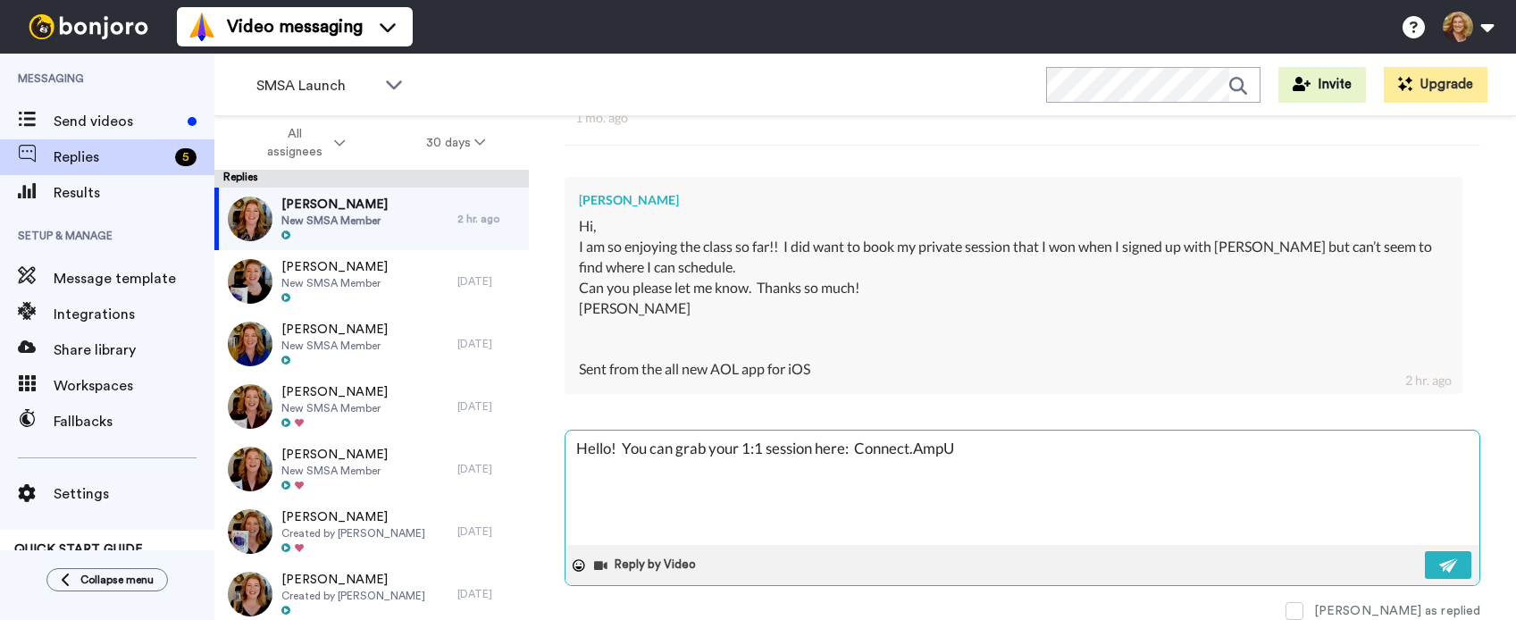
type textarea "x"
type textarea "Hello! You can grab your 1:1 session here: Connect.AmpUp"
type textarea "x"
type textarea "Hello! You can grab your 1:1 session here: Connect.AmpUpM"
type textarea "x"
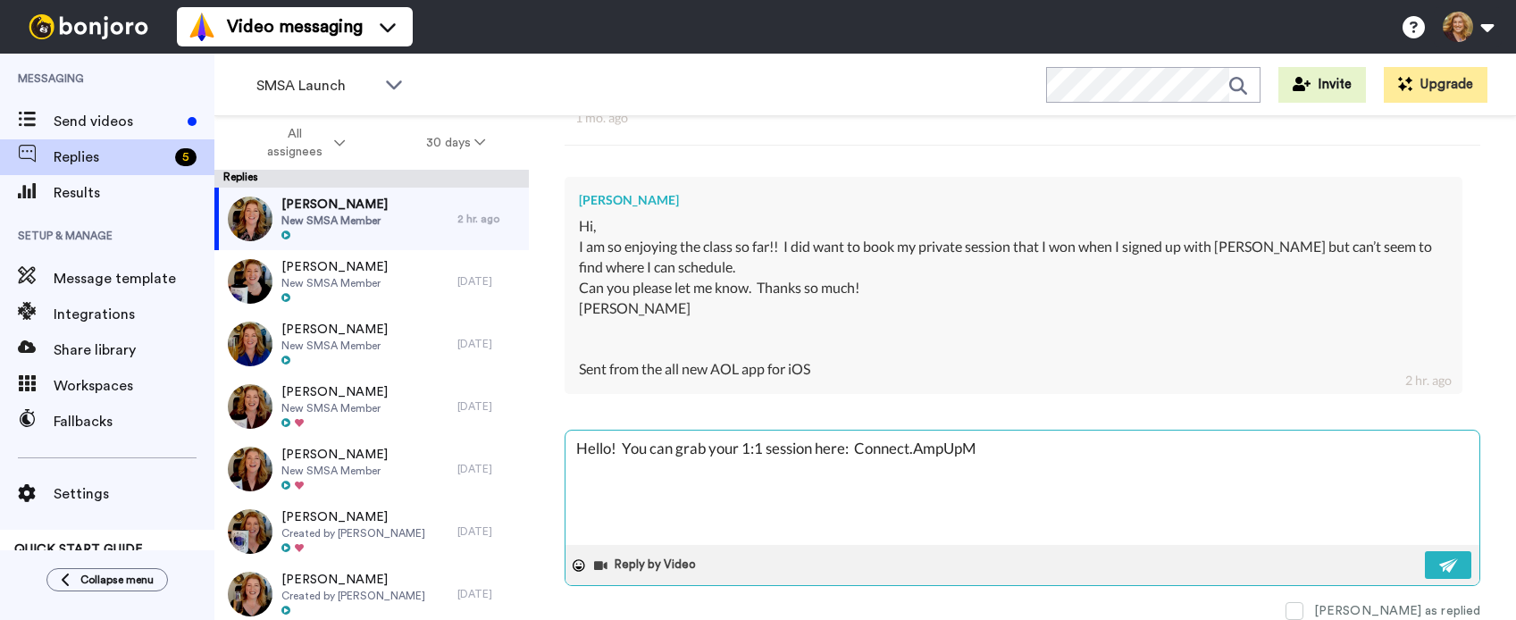
type textarea "Hello! You can grab your 1:1 session here: Connect.AmpUpMy"
type textarea "x"
type textarea "Hello! You can grab your 1:1 session here: Connect.AmpUpMyB"
type textarea "x"
type textarea "Hello! You can grab your 1:1 session here: Connect.AmpUpMyBi"
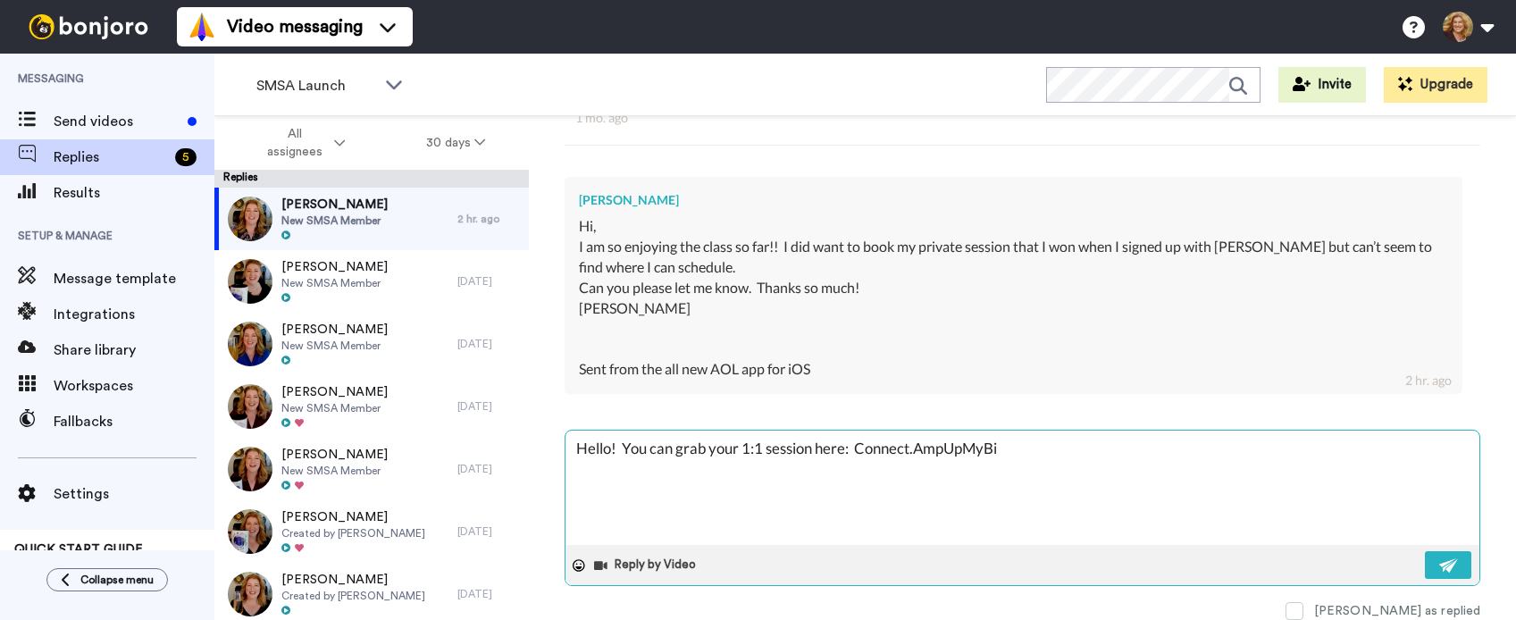
type textarea "x"
type textarea "Hello! You can grab your 1:1 session here: Connect.AmpUpMyBiz"
type textarea "x"
type textarea "Hello! You can grab your 1:1 session here: Connect.AmpUpMyBiz."
type textarea "x"
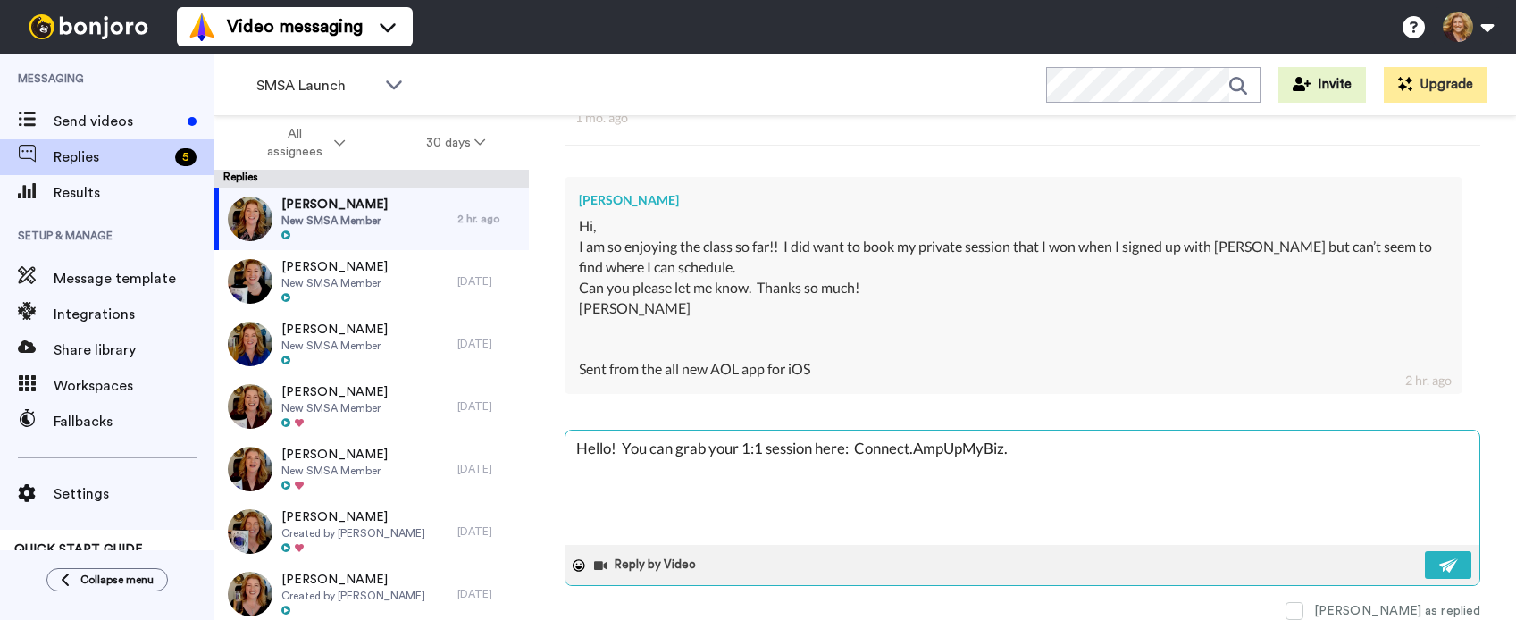
type textarea "Hello! You can grab your 1:1 session here: Connect.AmpUpMyBiz.c"
type textarea "x"
type textarea "Hello! You can grab your 1:1 session here: Connect.AmpUpMyBiz.co"
type textarea "x"
type textarea "Hello! You can grab your 1:1 session here: Connect.AmpUpMyBiz.com"
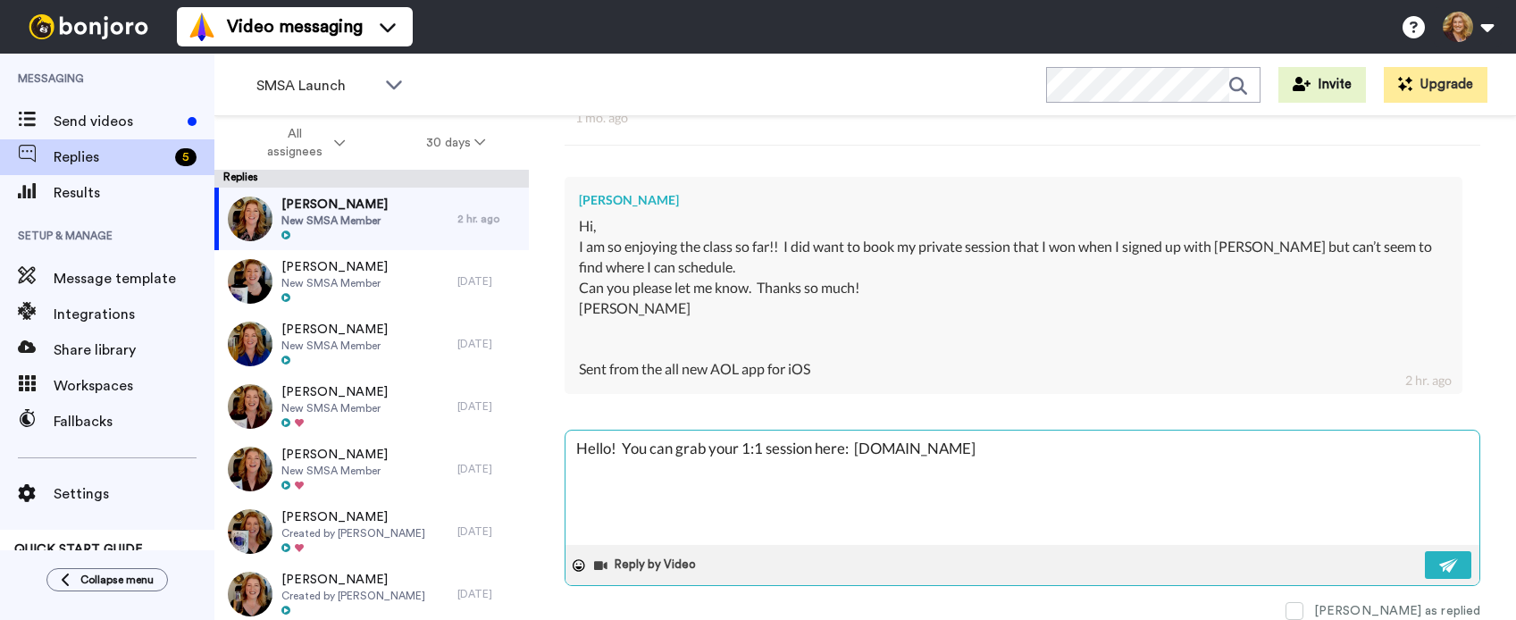
type textarea "x"
type textarea "Hello! You can grab your 1:1 session here: Connect.AmpUpMyBiz.com"
type textarea "x"
type textarea "Hello! You can grab your 1:1 session here: Connect.AmpUpMyBiz.com"
type textarea "x"
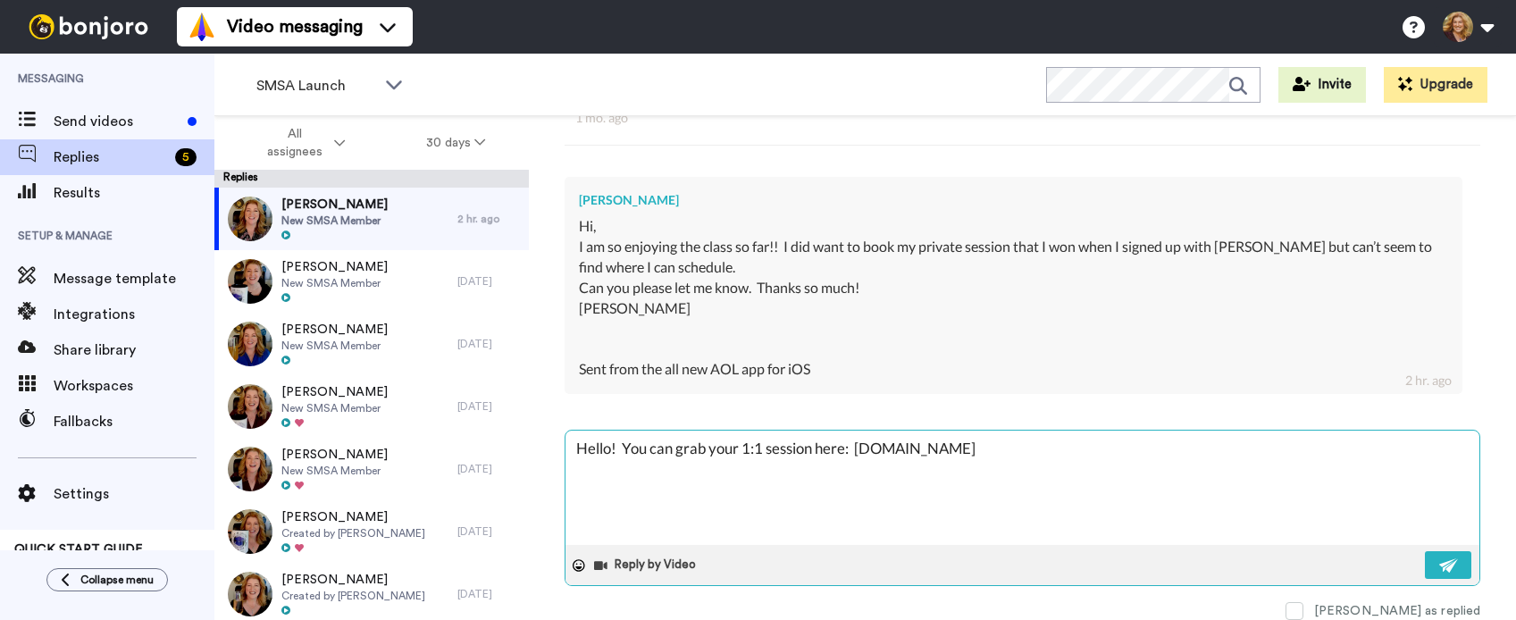
type textarea "Hello! You can grab your 1:1 session here: Connect.AmpUpMyBiz.com I"
type textarea "x"
type textarea "Hello! You can grab your 1:1 session here: Connect.AmpUpMyBiz.com It"
type textarea "x"
type textarea "Hello! You can grab your 1:1 session here: Connect.AmpUpMyBiz.com It'"
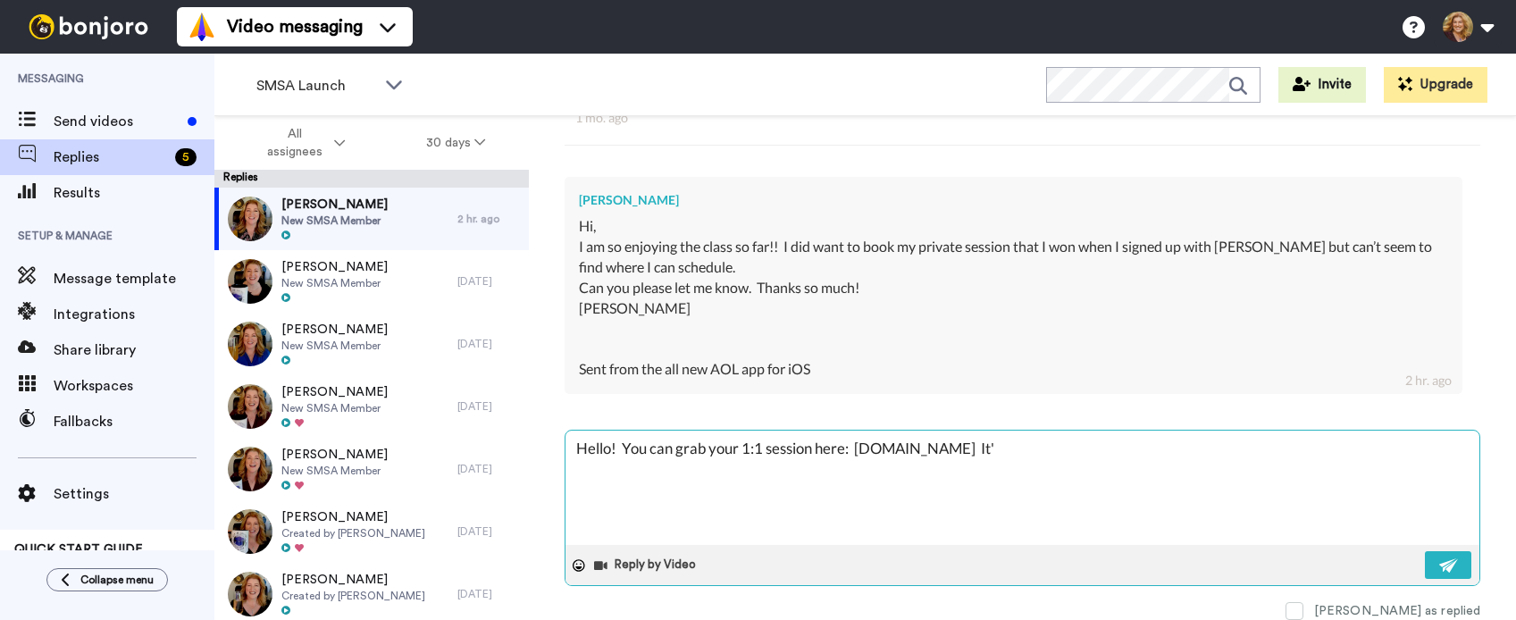
type textarea "x"
type textarea "Hello! You can grab your 1:1 session here: Connect.AmpUpMyBiz.com It's"
type textarea "x"
type textarea "Hello! You can grab your 1:1 session here: Connect.AmpUpMyBiz.com It's"
type textarea "x"
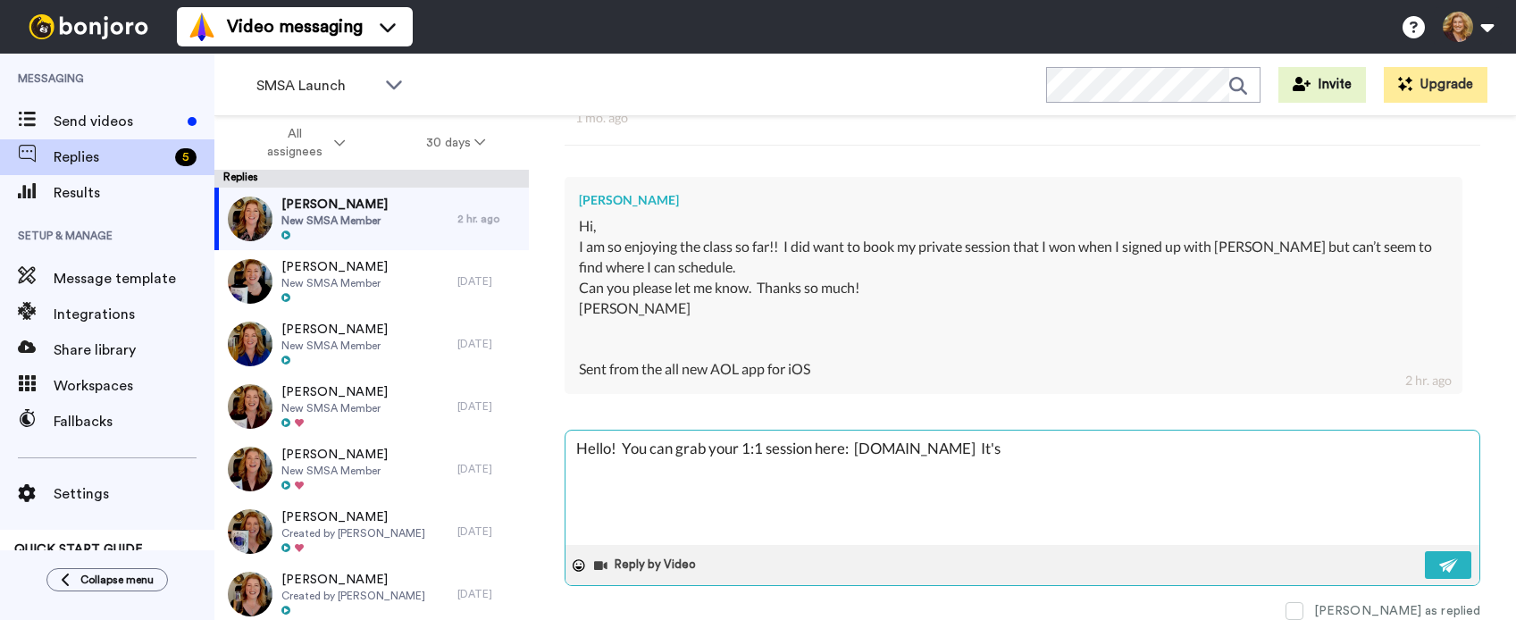
type textarea "Hello! You can grab your 1:1 session here: Connect.AmpUpMyBiz.com It's a"
type textarea "x"
type textarea "Hello! You can grab your 1:1 session here: Connect.AmpUpMyBiz.com It's a"
type textarea "x"
type textarea "Hello! You can grab your 1:1 session here: Connect.AmpUpMyBiz.com It's a 4"
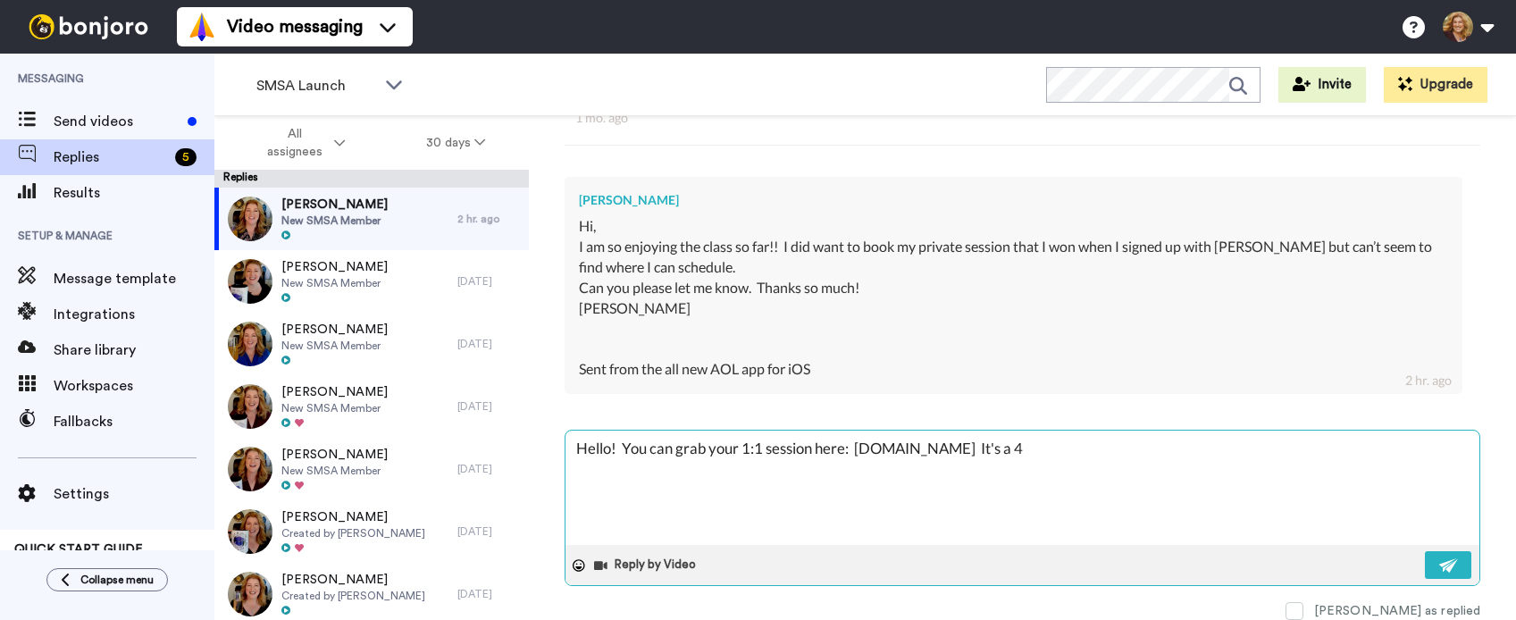
type textarea "x"
type textarea "Hello! You can grab your 1:1 session here: Connect.AmpUpMyBiz.com It's a 45"
type textarea "x"
type textarea "Hello! You can grab your 1:1 session here: Connect.AmpUpMyBiz.com It's a 45-"
type textarea "x"
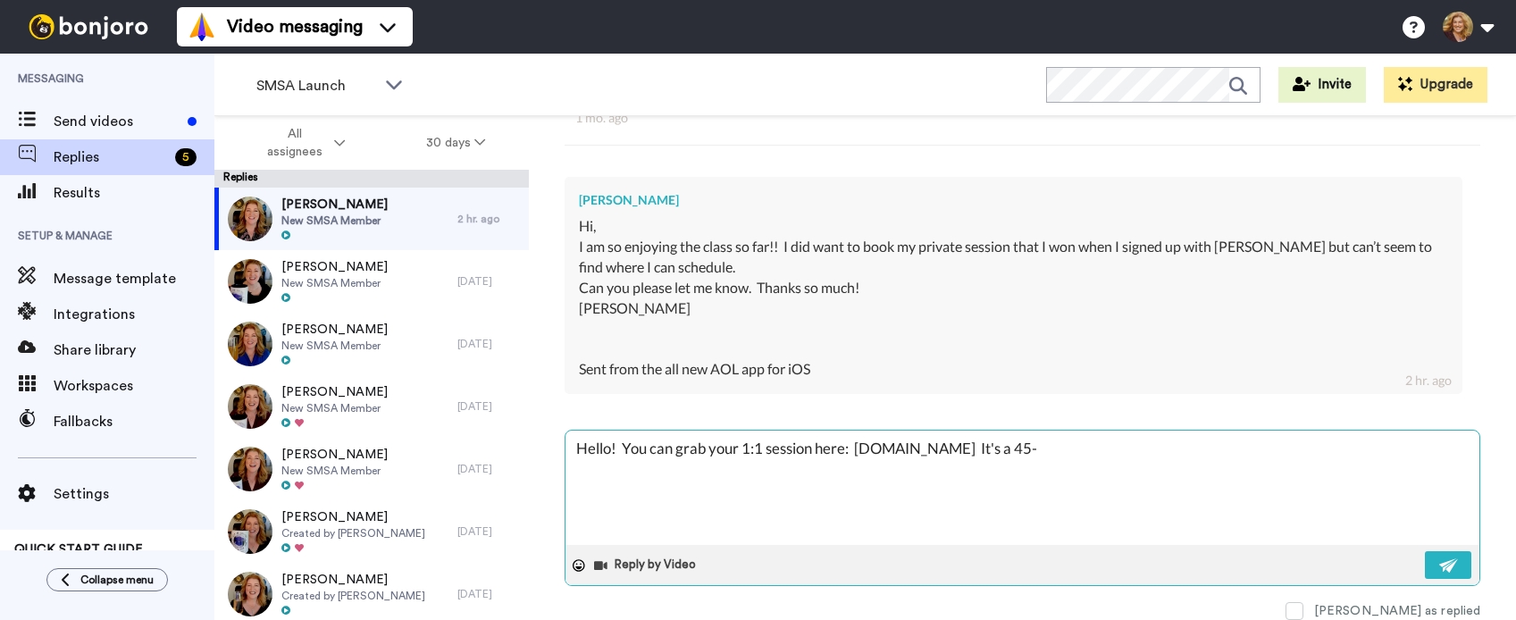
type textarea "Hello! You can grab your 1:1 session here: Connect.AmpUpMyBiz.com It's a 45-m"
type textarea "x"
type textarea "Hello! You can grab your 1:1 session here: Connect.AmpUpMyBiz.com It's a 45-mi"
type textarea "x"
type textarea "Hello! You can grab your 1:1 session here: Connect.AmpUpMyBiz.com It's a 45-min"
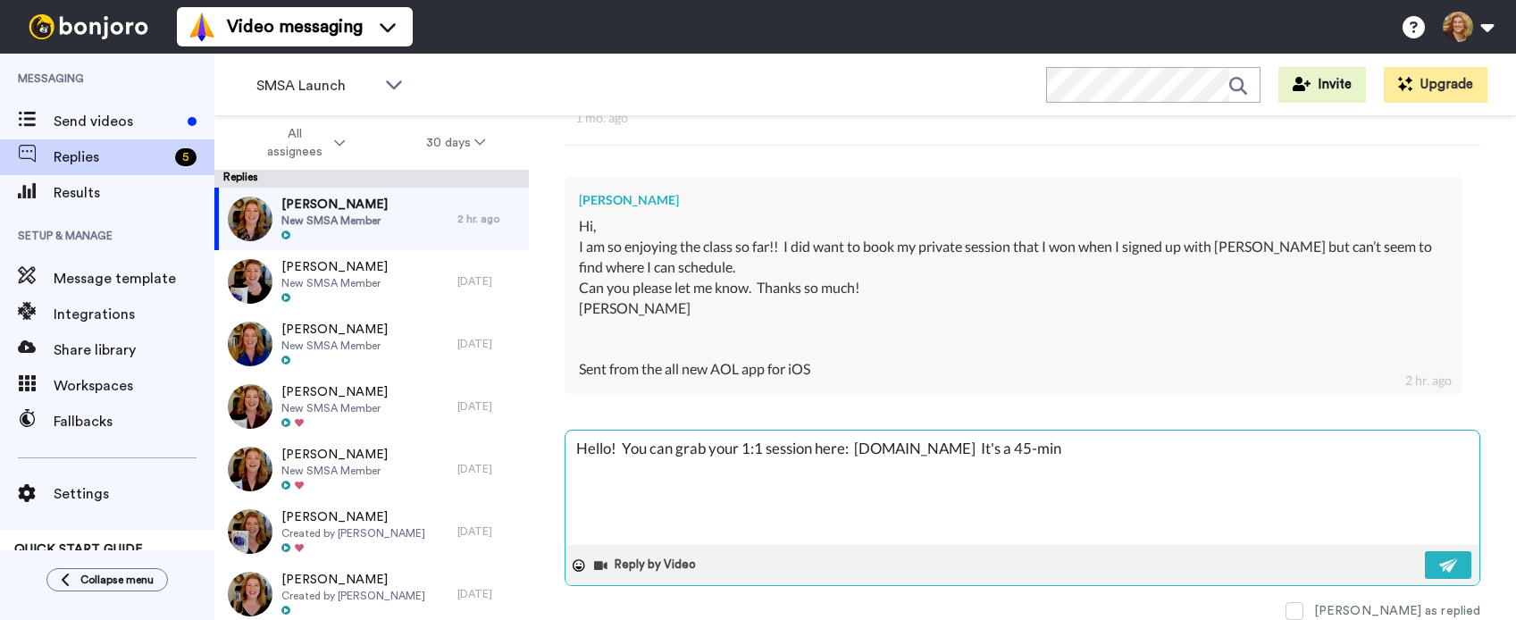
type textarea "x"
type textarea "Hello! You can grab your 1:1 session here: Connect.AmpUpMyBiz.com It's a 45-minu"
type textarea "x"
type textarea "Hello! You can grab your 1:1 session here: Connect.AmpUpMyBiz.com It's a 45-min…"
type textarea "x"
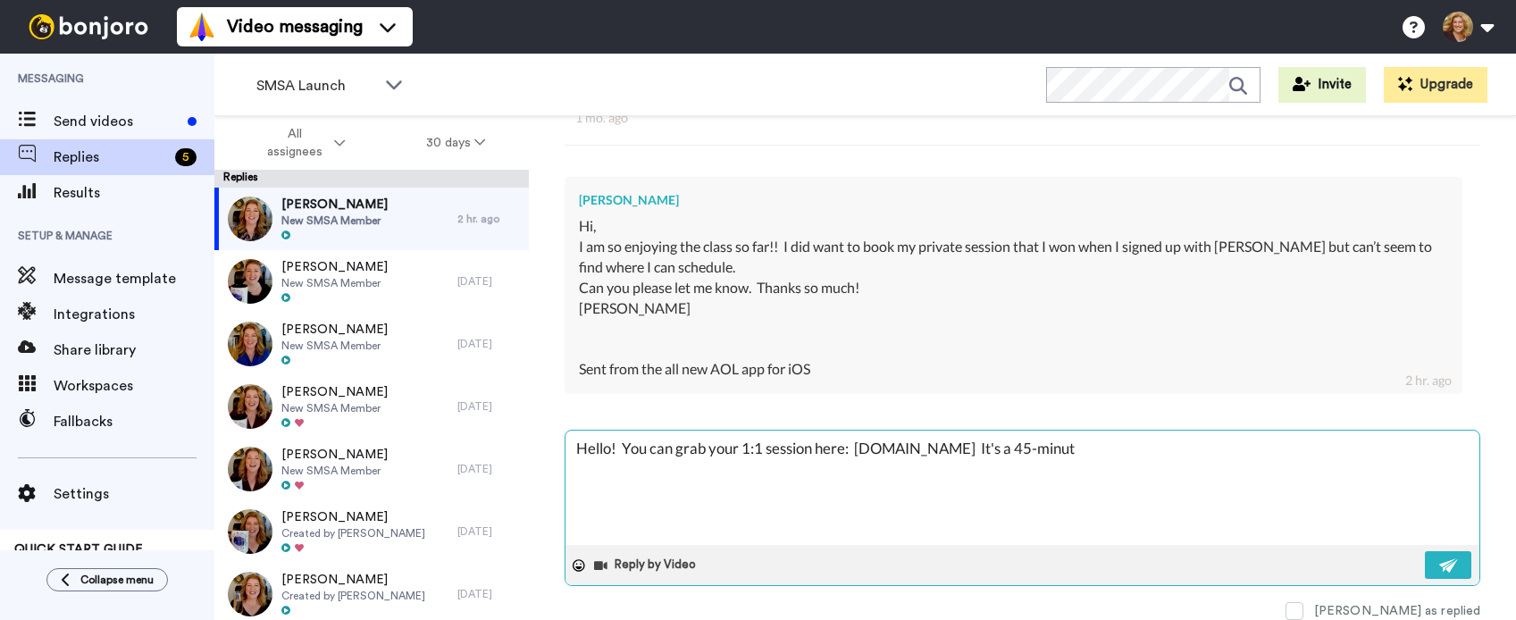
type textarea "Hello! You can grab your 1:1 session here: Connect.AmpUpMyBiz.com It's a 45-min…"
type textarea "x"
type textarea "Hello! You can grab your 1:1 session here: Connect.AmpUpMyBiz.com It's a 45-min…"
type textarea "x"
type textarea "Hello! You can grab your 1:1 session here: Connect.AmpUpMyBiz.com It's a 45-min…"
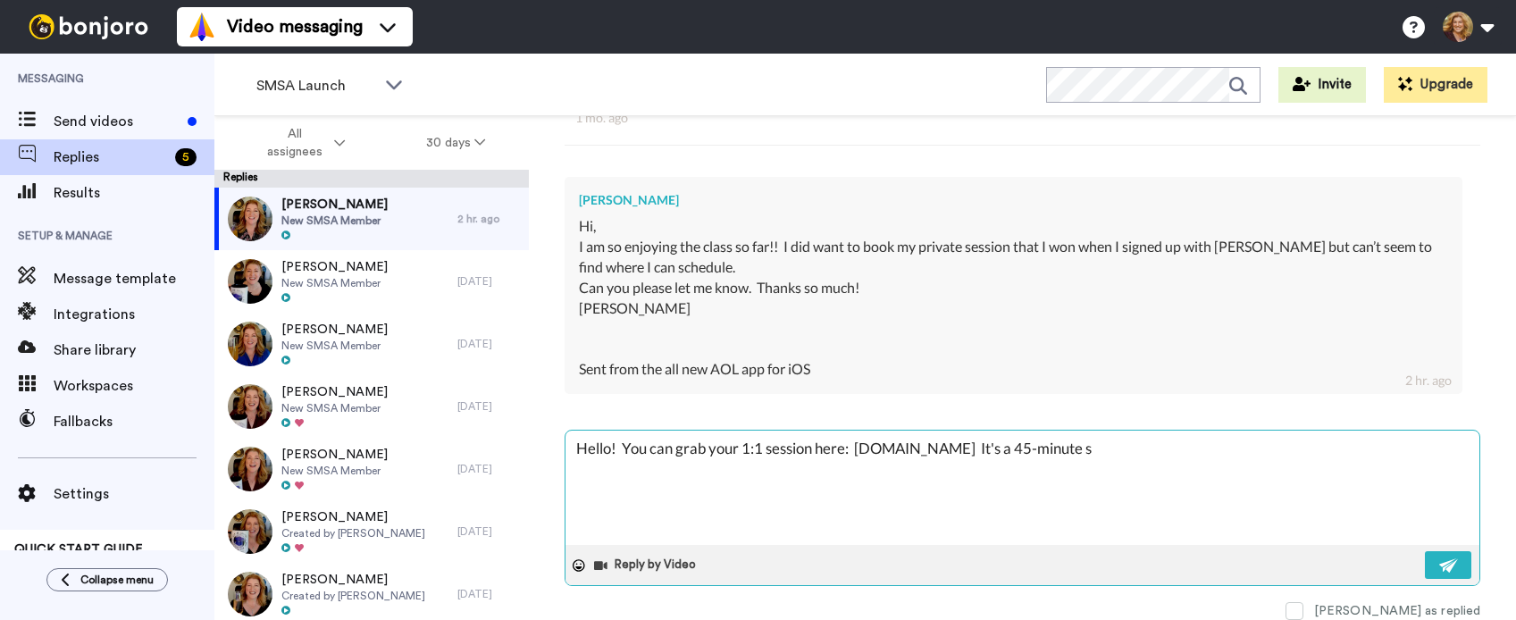
type textarea "x"
type textarea "Hello! You can grab your 1:1 session here: Connect.AmpUpMyBiz.com It's a 45-min…"
type textarea "x"
type textarea "Hello! You can grab your 1:1 session here: Connect.AmpUpMyBiz.com It's a 45-min…"
type textarea "x"
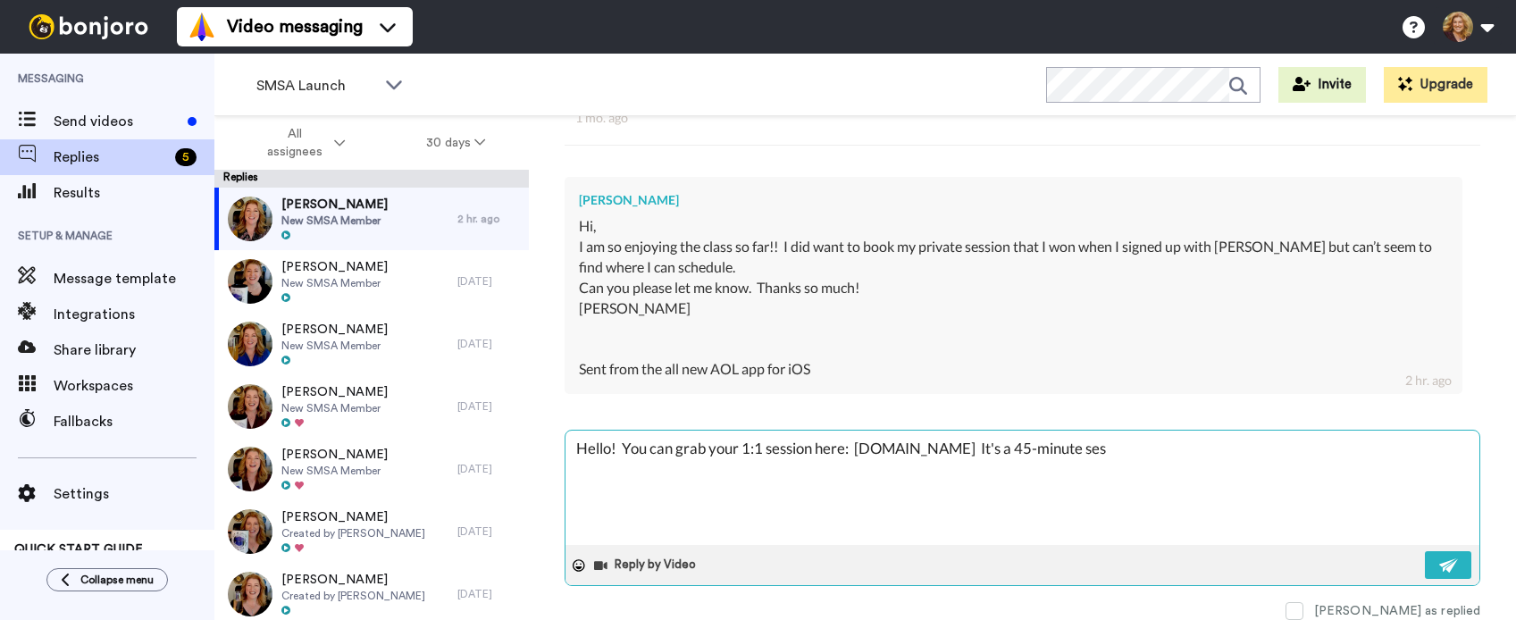
type textarea "Hello! You can grab your 1:1 session here: Connect.AmpUpMyBiz.com It's a 45-min…"
type textarea "x"
type textarea "Hello! You can grab your 1:1 session here: Connect.AmpUpMyBiz.com It's a 45-min…"
type textarea "x"
type textarea "Hello! You can grab your 1:1 session here: Connect.AmpUpMyBiz.com It's a 45-min…"
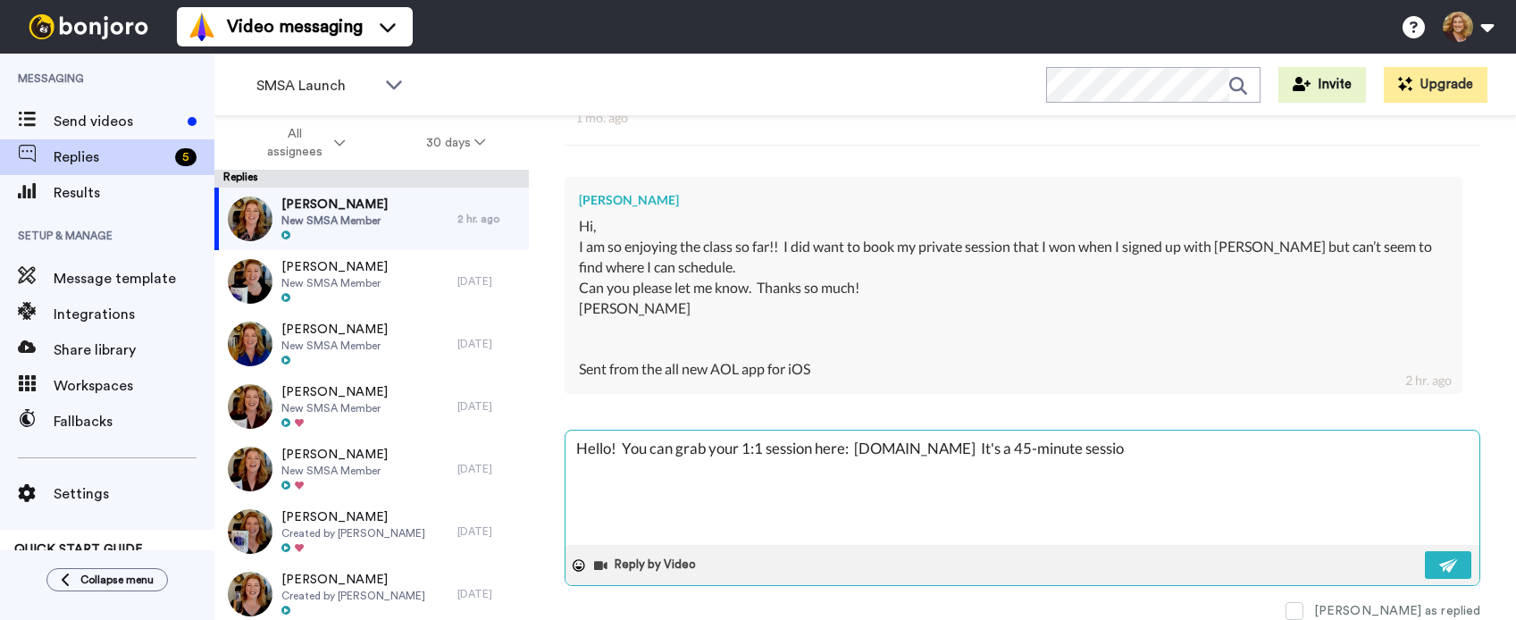
type textarea "x"
type textarea "Hello! You can grab your 1:1 session here: Connect.AmpUpMyBiz.com It's a 45-min…"
type textarea "x"
type textarea "Hello! You can grab your 1:1 session here: Connect.AmpUpMyBiz.com It's a 45-min…"
type textarea "x"
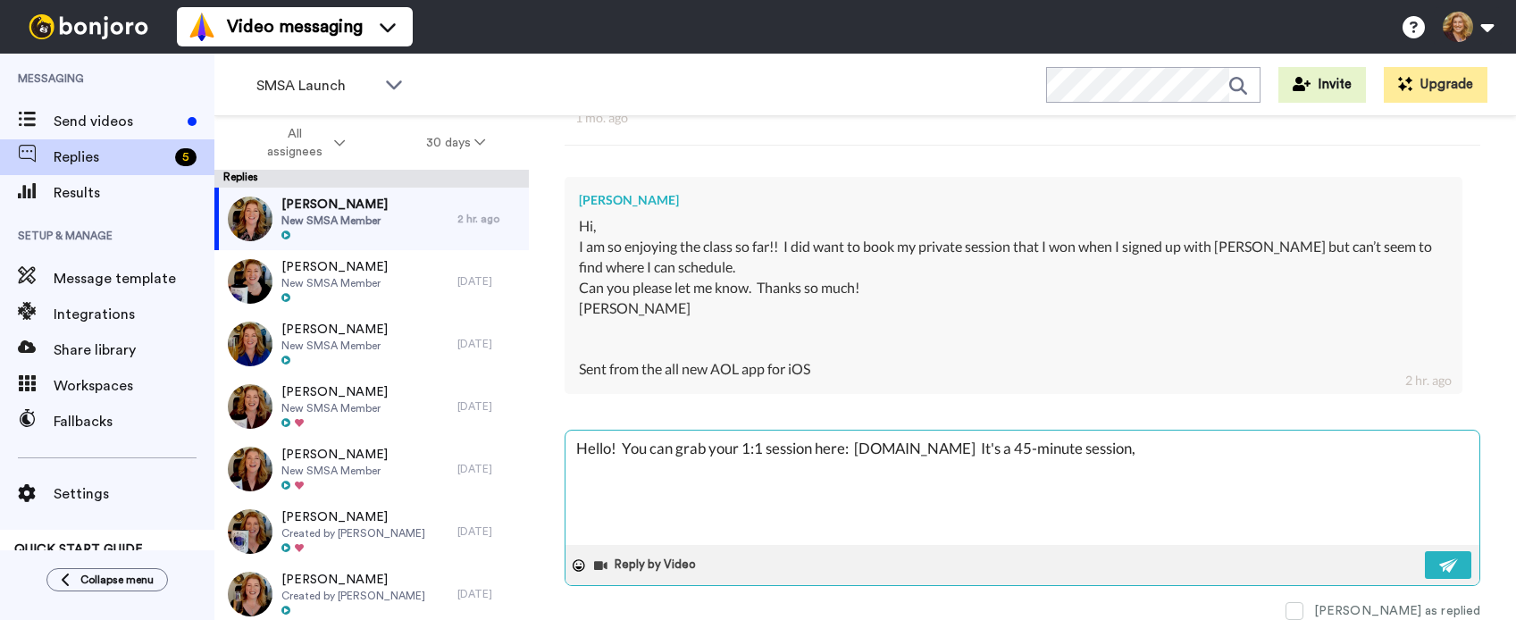
type textarea "Hello! You can grab your 1:1 session here: Connect.AmpUpMyBiz.com It's a 45-min…"
click at [1441, 564] on img at bounding box center [1449, 565] width 20 height 14
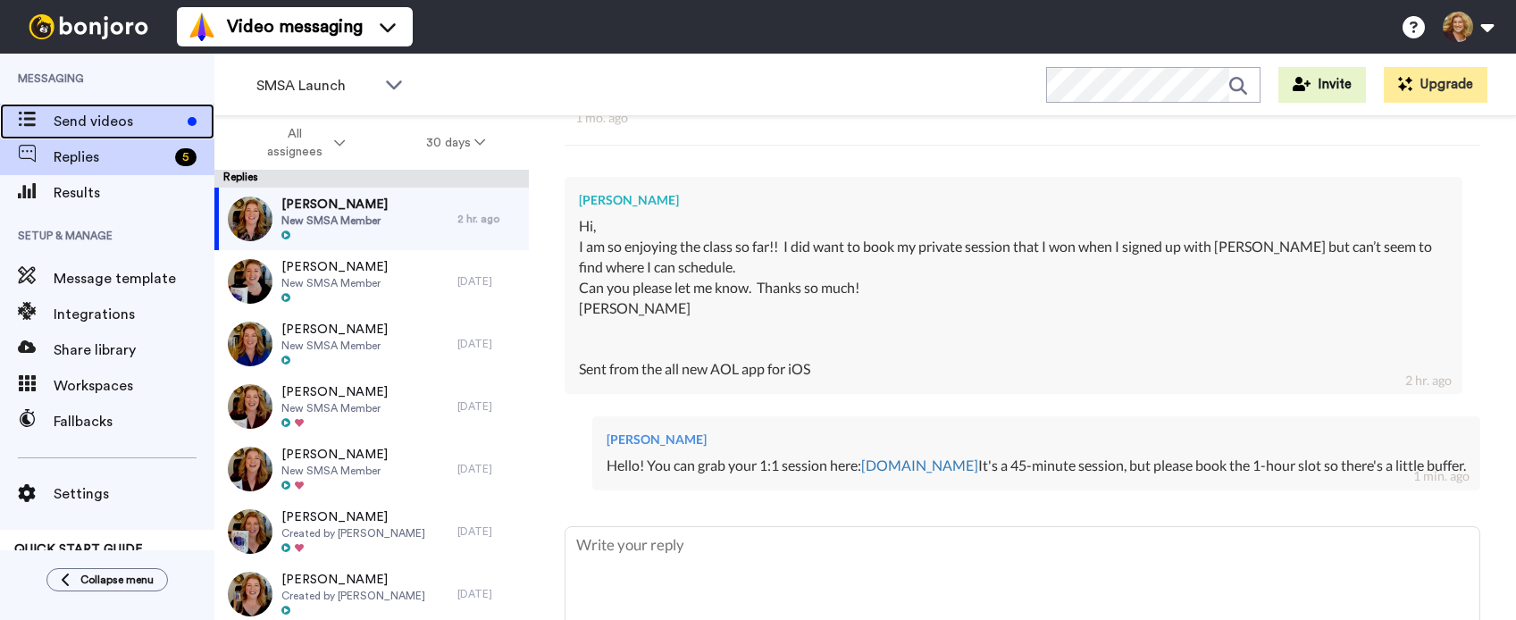
click at [80, 119] on span "Send videos" at bounding box center [117, 121] width 127 height 21
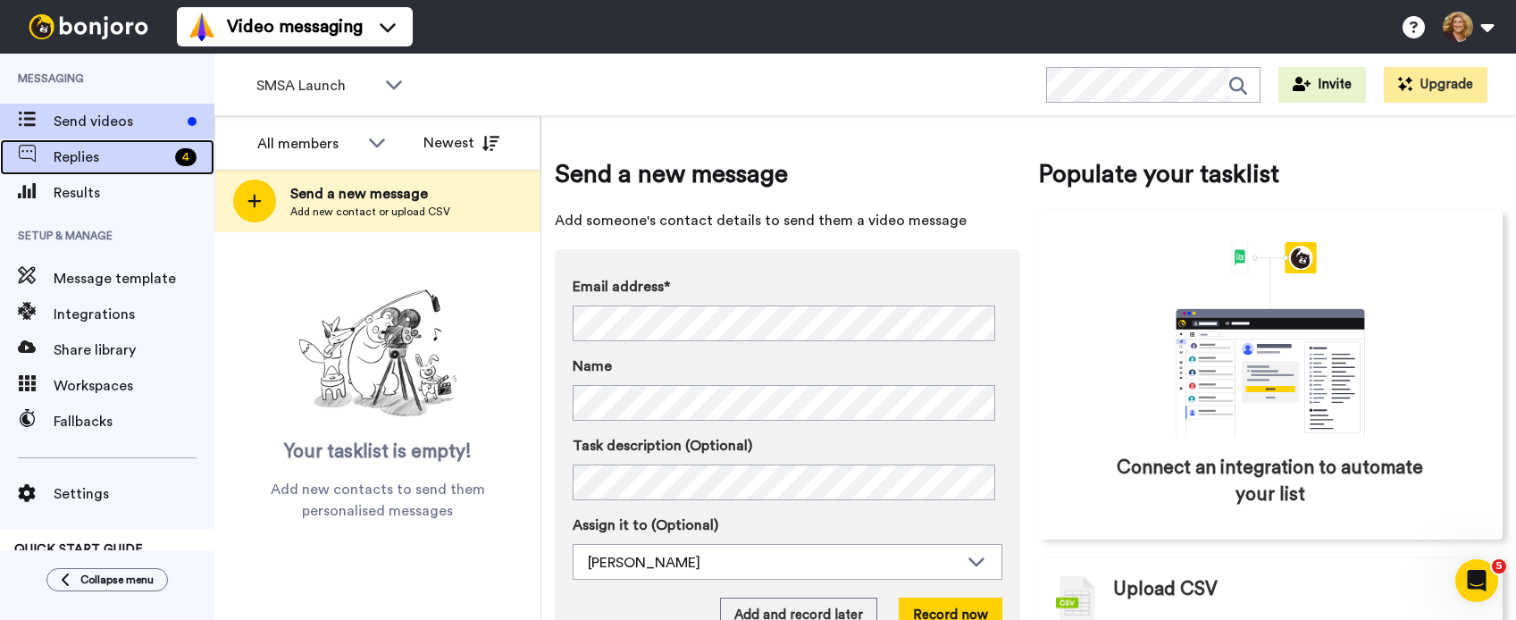
click at [91, 158] on span "Replies" at bounding box center [111, 156] width 114 height 21
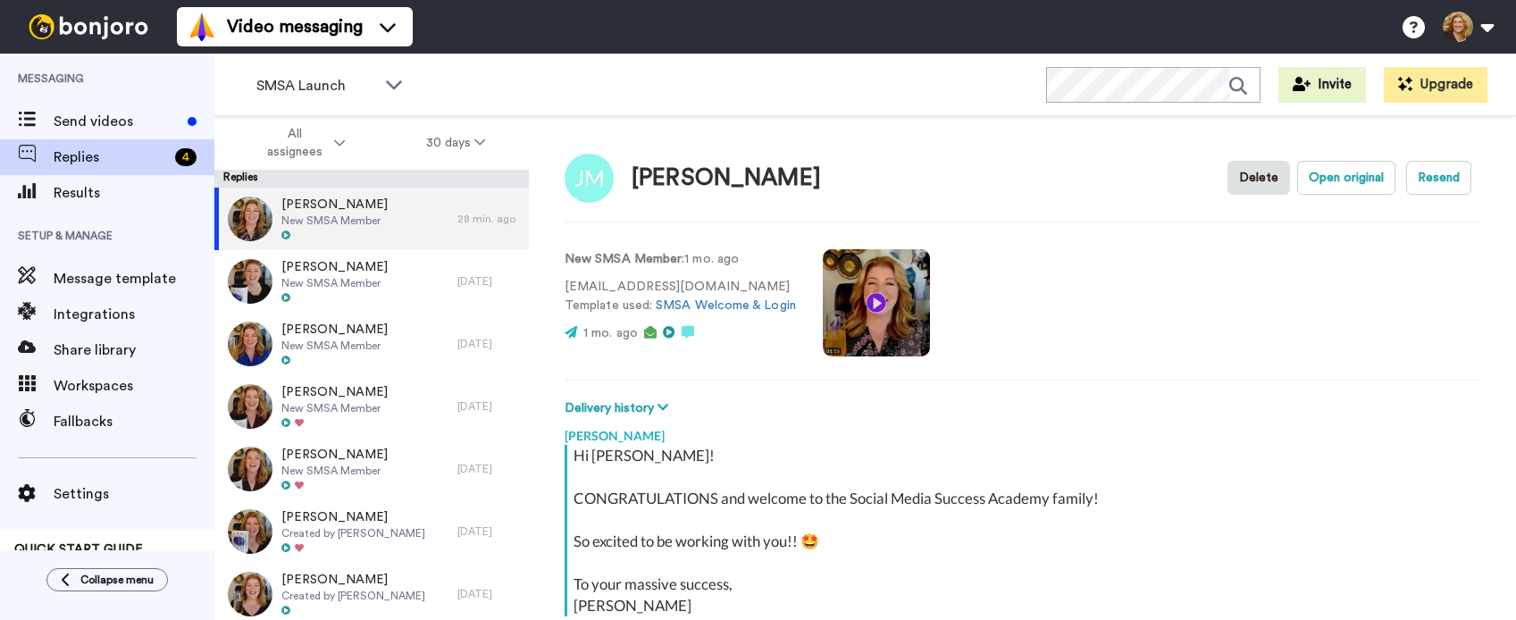
scroll to position [165, 0]
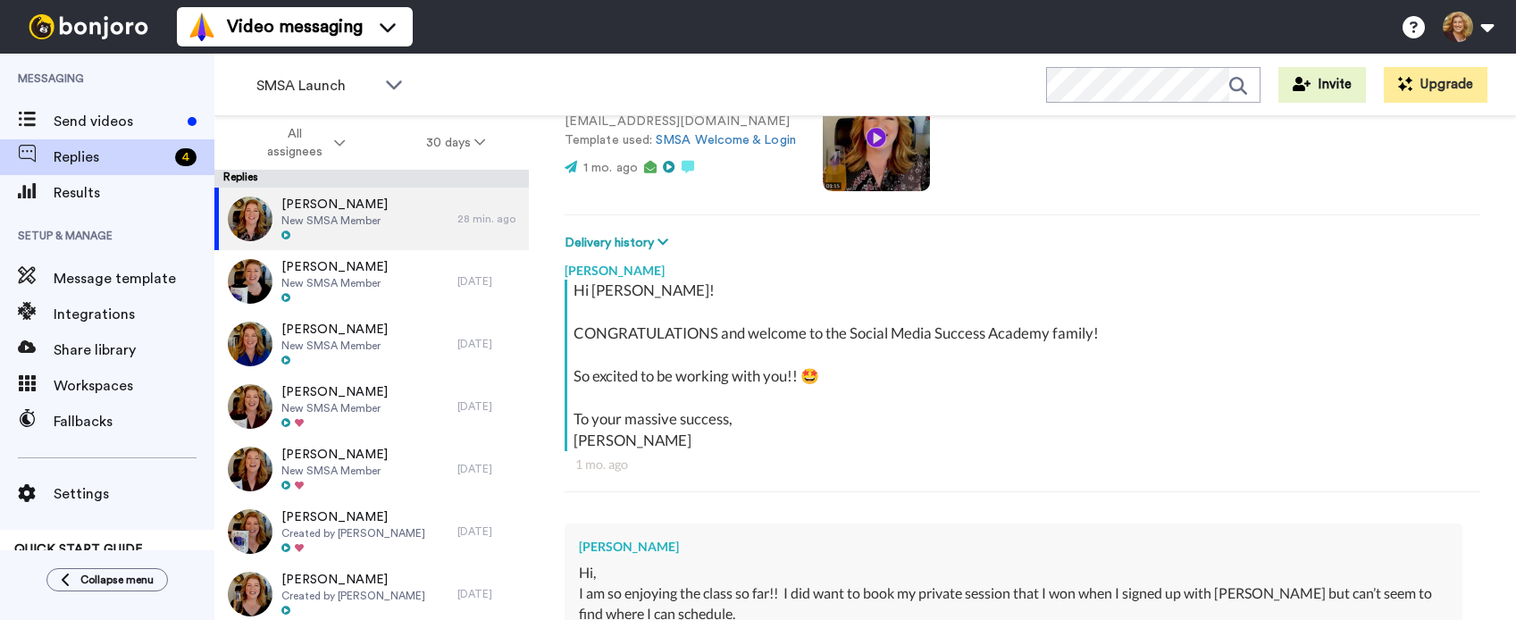
click at [539, 36] on div "Video messaging Switch to Video messaging Testimonials Settings Discover Help &…" at bounding box center [846, 27] width 1339 height 54
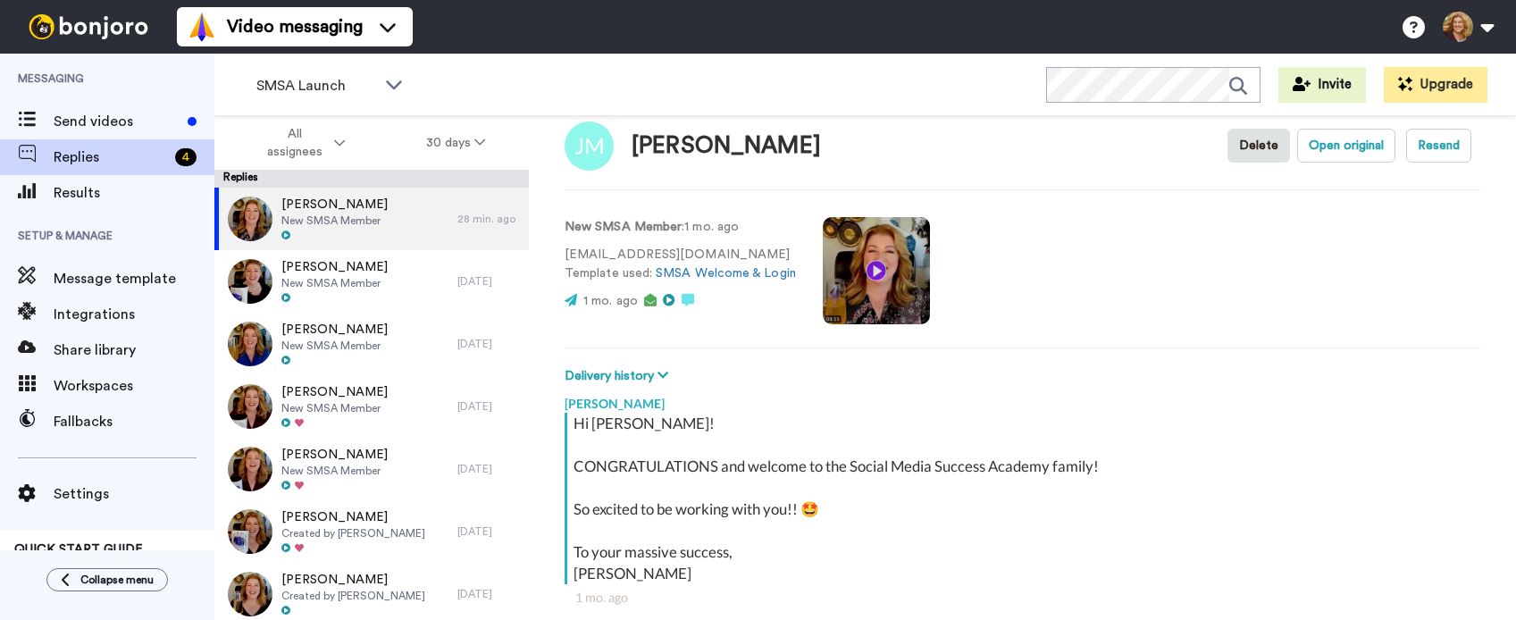
scroll to position [0, 0]
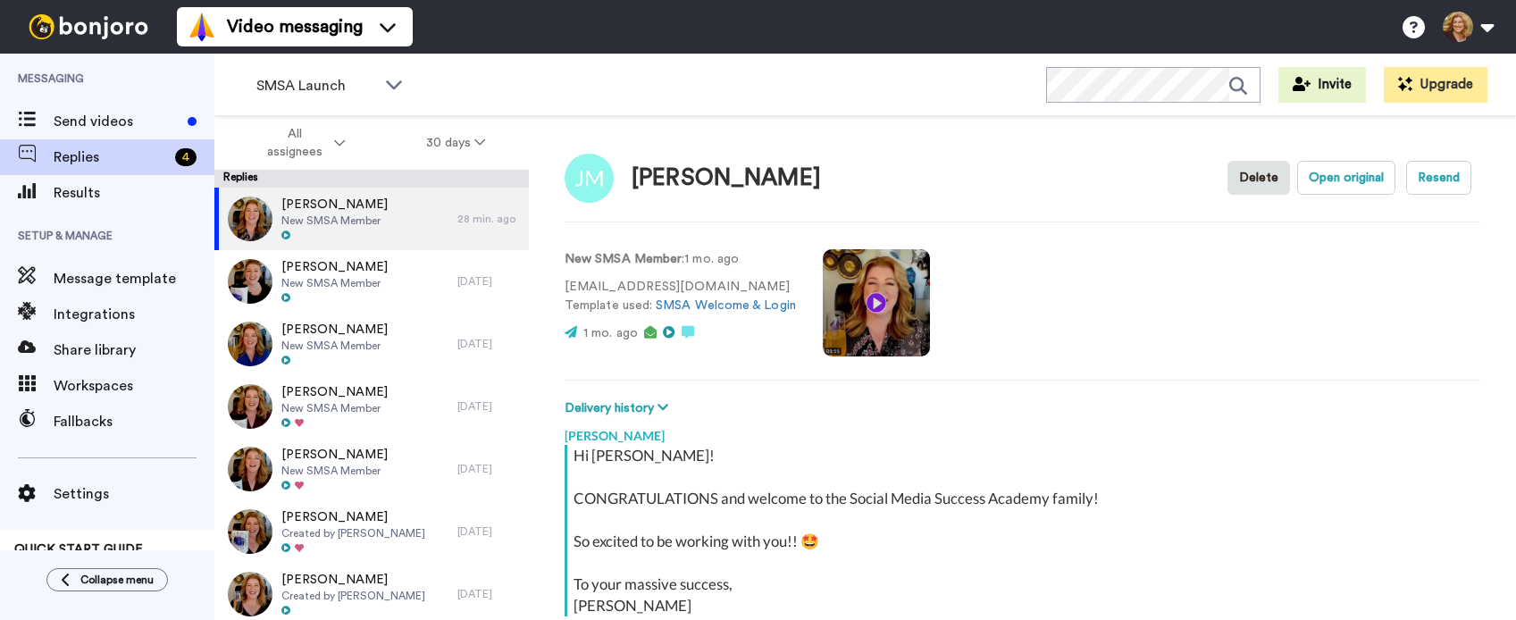
click at [933, 19] on div "Video messaging Switch to Video messaging Testimonials Settings Discover Help &…" at bounding box center [846, 27] width 1339 height 54
type textarea "x"
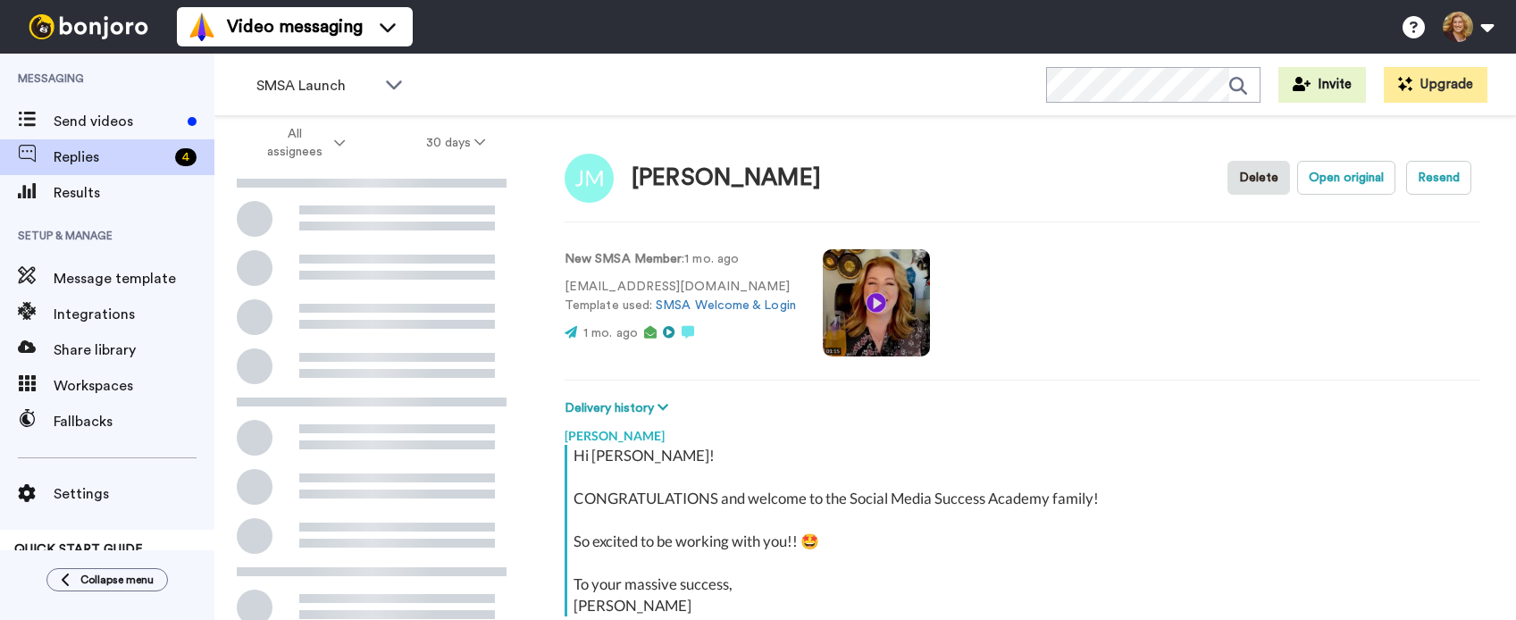
scroll to position [165, 0]
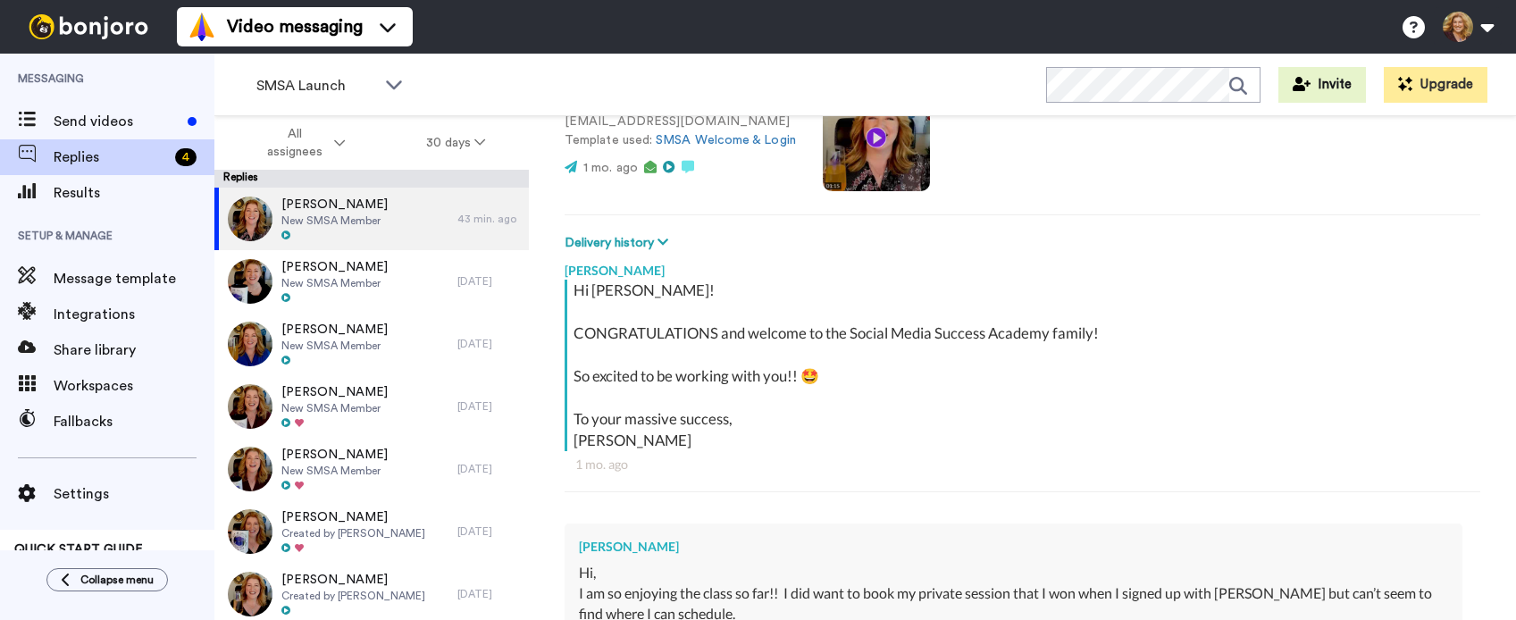
type textarea "x"
